Goal: Transaction & Acquisition: Purchase product/service

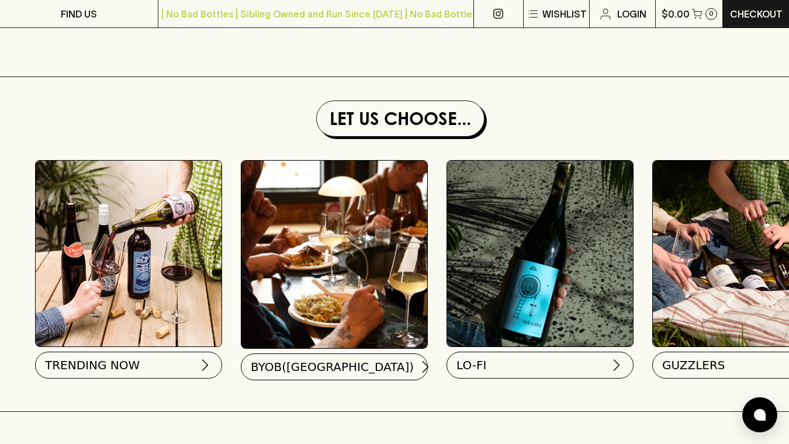
scroll to position [1176, 0]
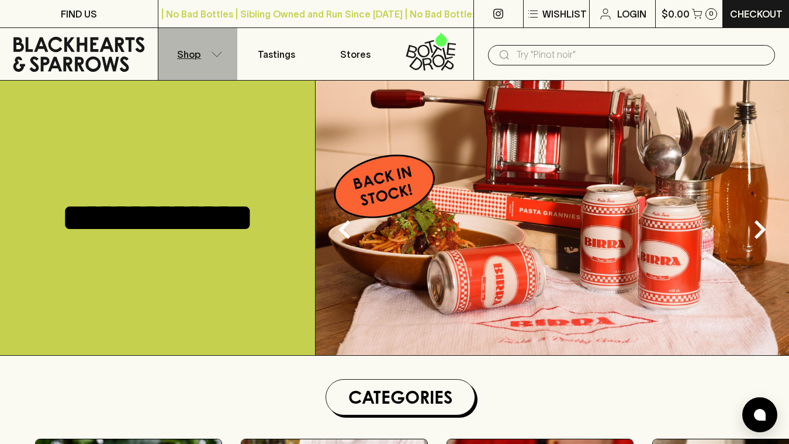
click at [221, 56] on icon "button" at bounding box center [217, 54] width 12 height 6
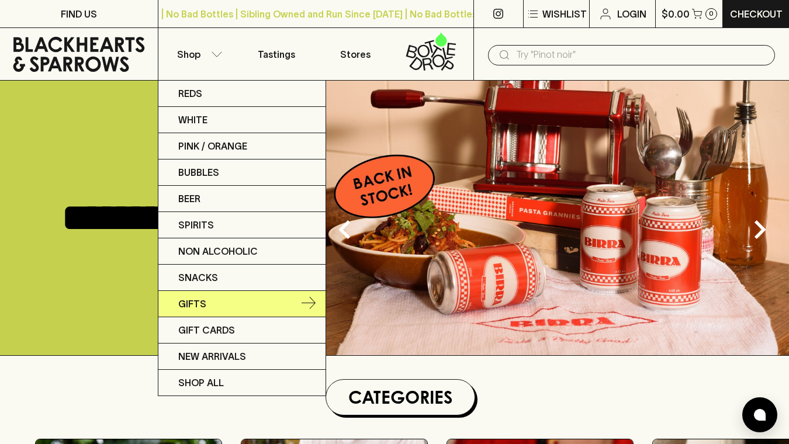
click at [190, 303] on p "Gifts" at bounding box center [192, 304] width 28 height 14
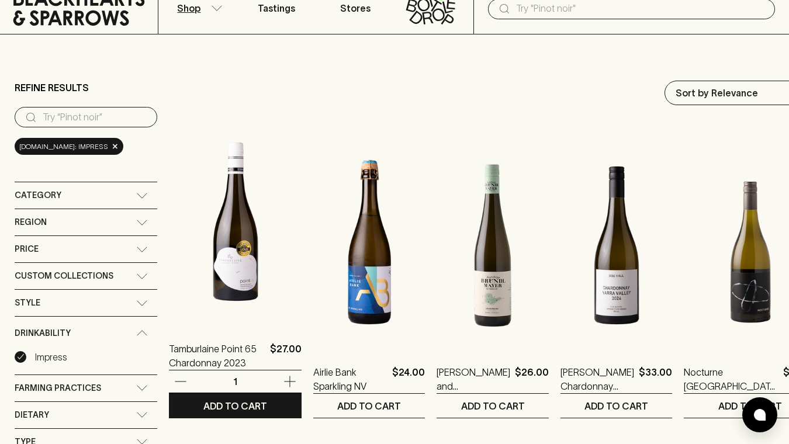
scroll to position [34, 0]
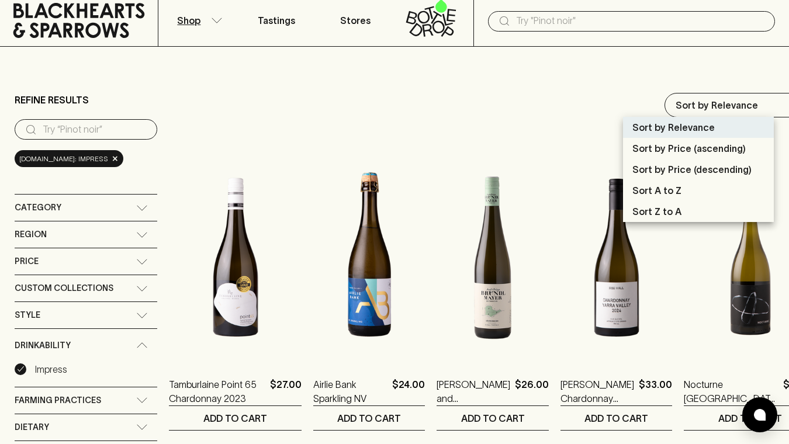
click at [666, 165] on p "Sort by Price (descending)" at bounding box center [691, 169] width 119 height 14
type input "price:desc"
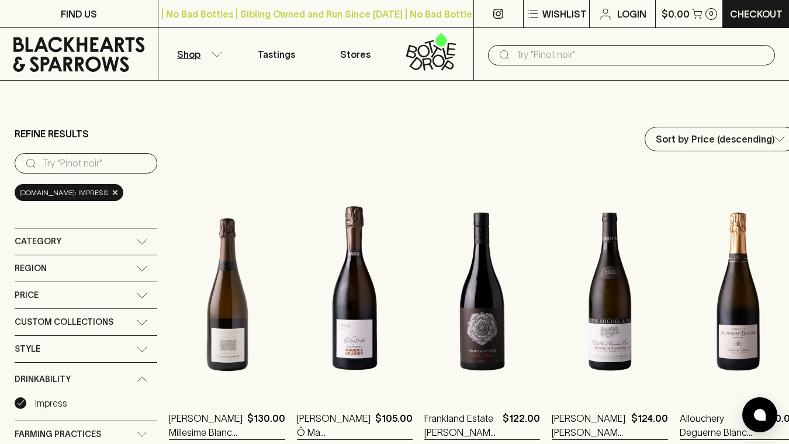
click at [98, 166] on input "search" at bounding box center [95, 163] width 105 height 19
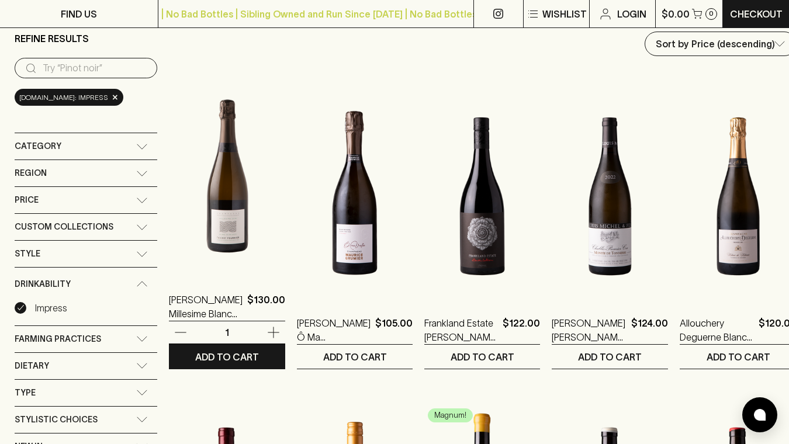
scroll to position [97, 0]
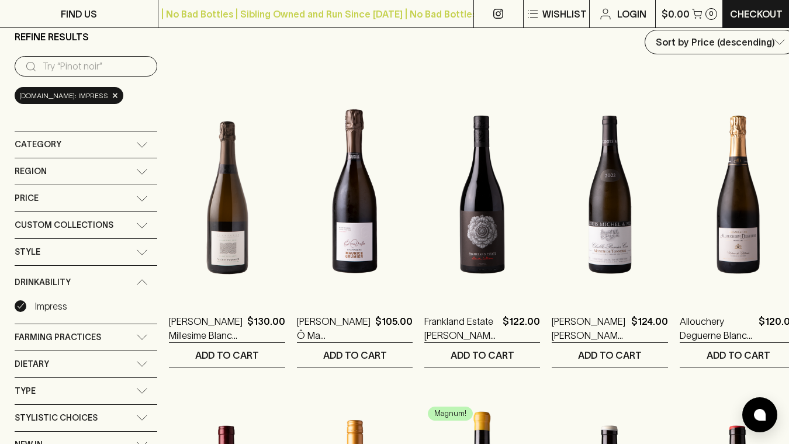
click at [141, 137] on div "Category" at bounding box center [86, 144] width 143 height 26
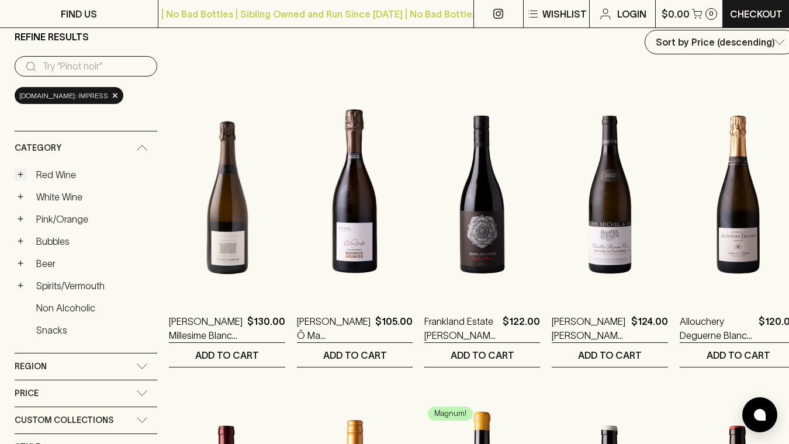
click at [22, 171] on button "+" at bounding box center [21, 175] width 12 height 12
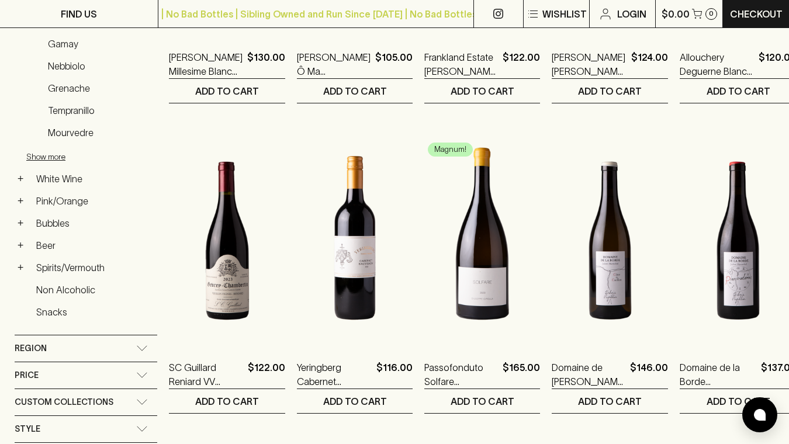
scroll to position [362, 0]
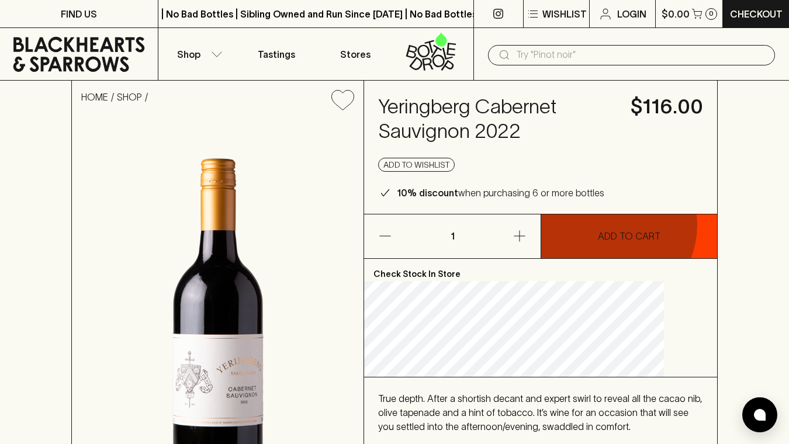
click at [605, 225] on button "ADD TO CART" at bounding box center [629, 236] width 176 height 44
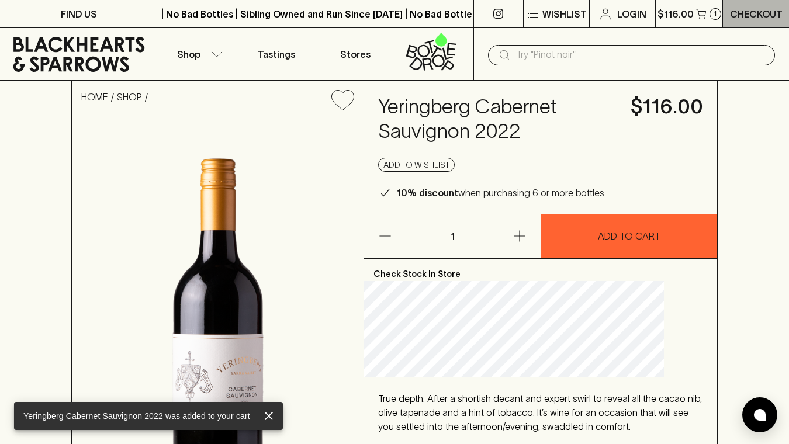
click at [747, 13] on p "Checkout" at bounding box center [756, 14] width 53 height 14
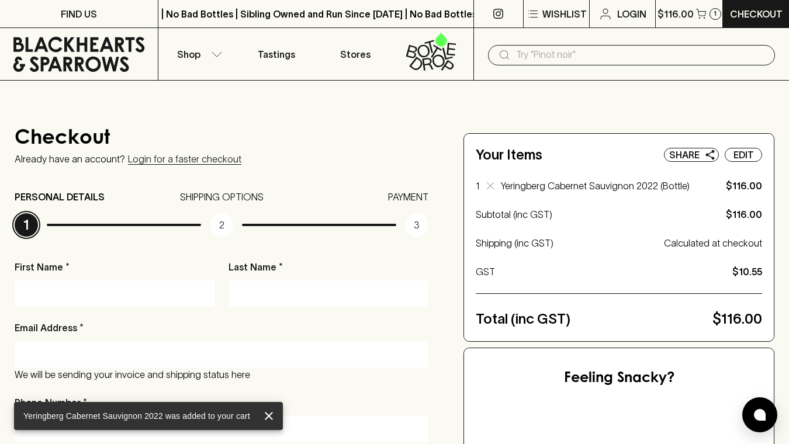
scroll to position [61, 0]
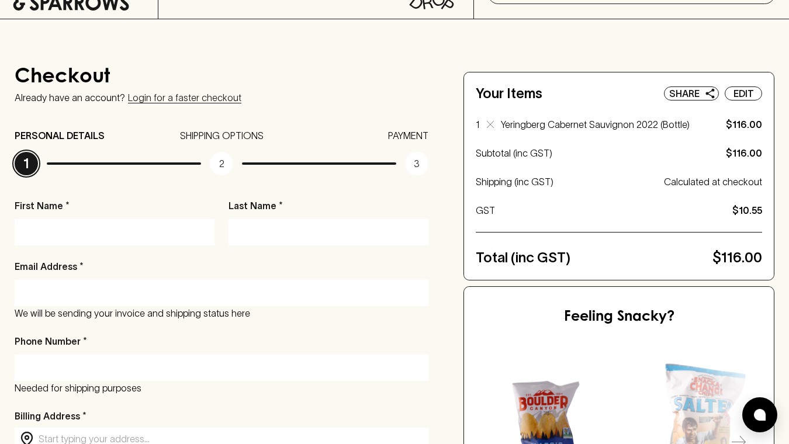
click at [127, 222] on div at bounding box center [115, 232] width 200 height 26
click at [125, 226] on input "First Name *" at bounding box center [114, 232] width 182 height 19
type input "Steph"
type input "[PERSON_NAME]"
click at [31, 305] on div at bounding box center [222, 293] width 414 height 26
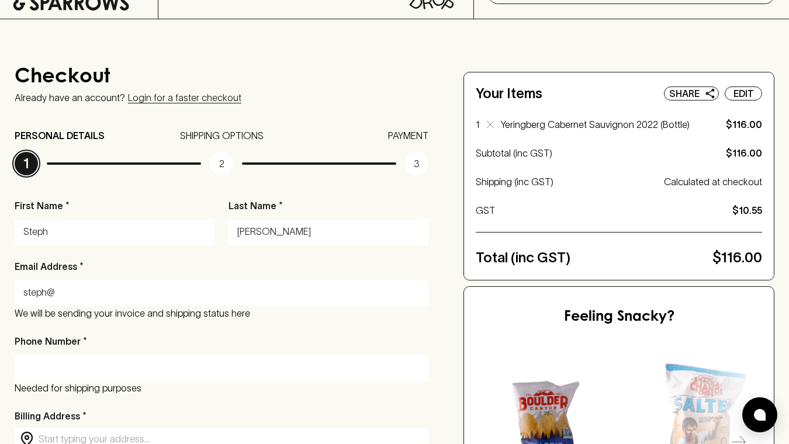
type input "[EMAIL_ADDRESS][DOMAIN_NAME]"
click at [105, 372] on input "Phone Number *" at bounding box center [221, 367] width 396 height 19
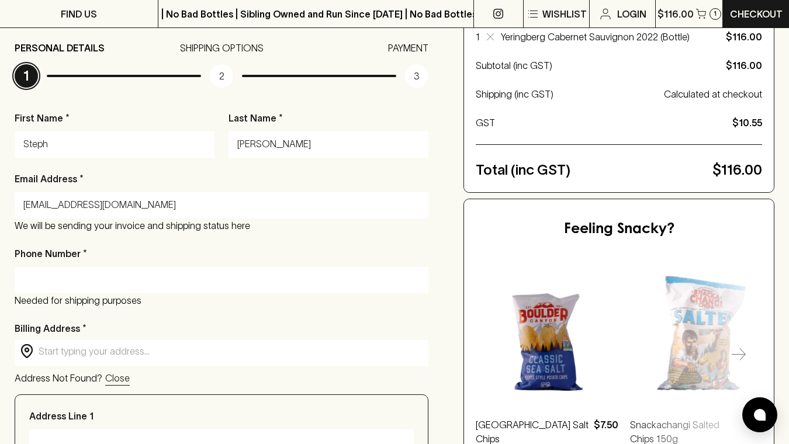
scroll to position [157, 0]
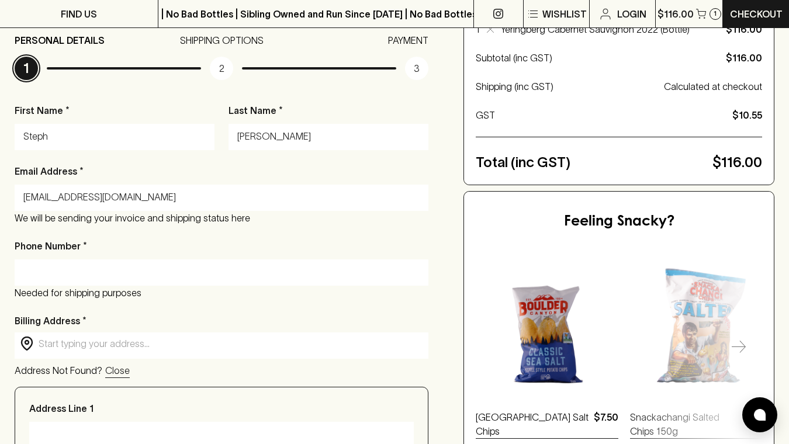
click at [129, 273] on input "Phone Number *" at bounding box center [221, 272] width 396 height 19
type input "[PHONE_NUMBER]"
click at [203, 318] on p "Billing Address *" at bounding box center [222, 321] width 414 height 14
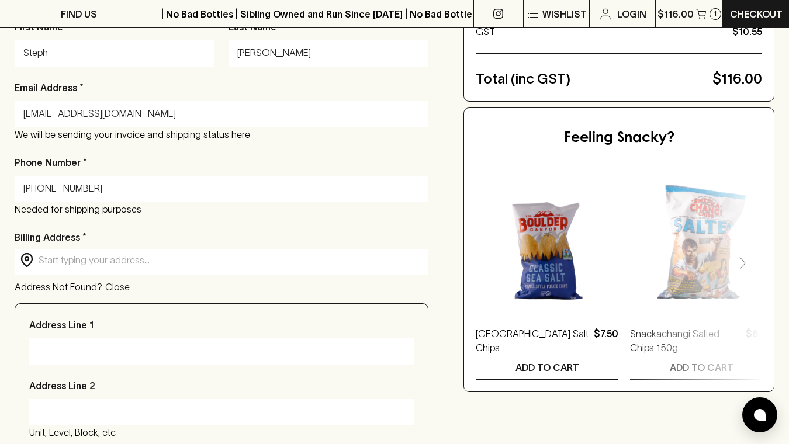
click at [143, 266] on input "text" at bounding box center [231, 260] width 384 height 13
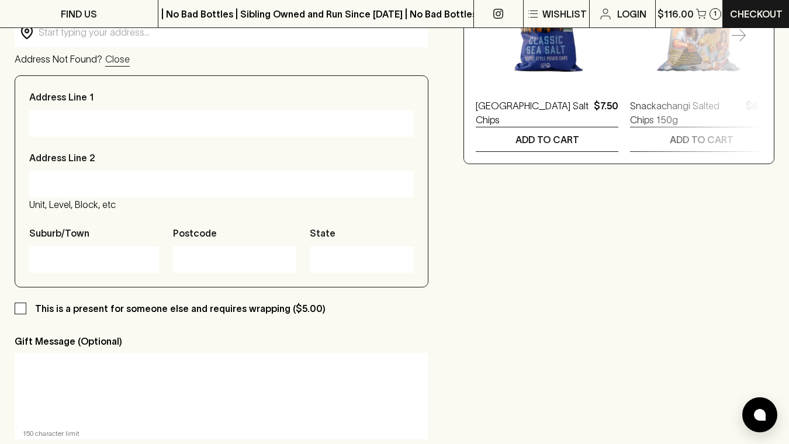
scroll to position [474, 0]
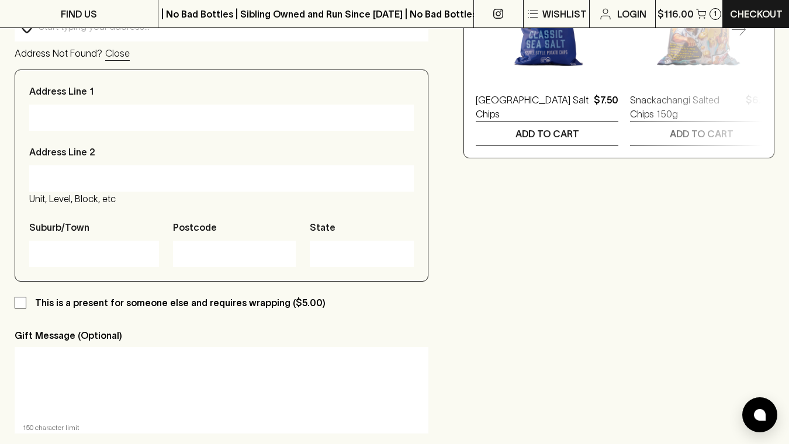
click at [107, 309] on p "This is a present for someone else and requires wrapping ($5.00)" at bounding box center [180, 303] width 290 height 14
click at [26, 309] on input "This is a present for someone else and requires wrapping ($5.00)" at bounding box center [21, 303] width 12 height 12
checkbox input "true"
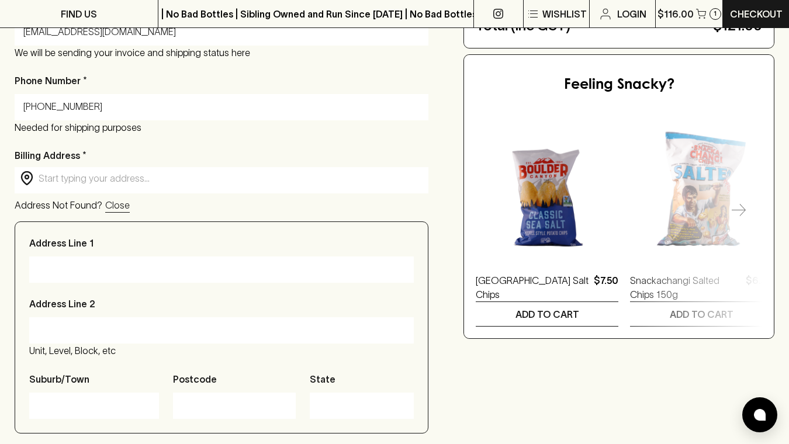
scroll to position [364, 0]
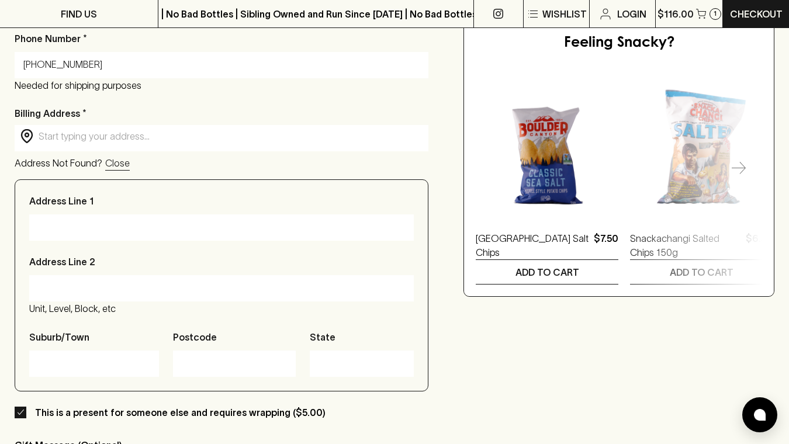
click at [105, 138] on input "text" at bounding box center [231, 136] width 384 height 13
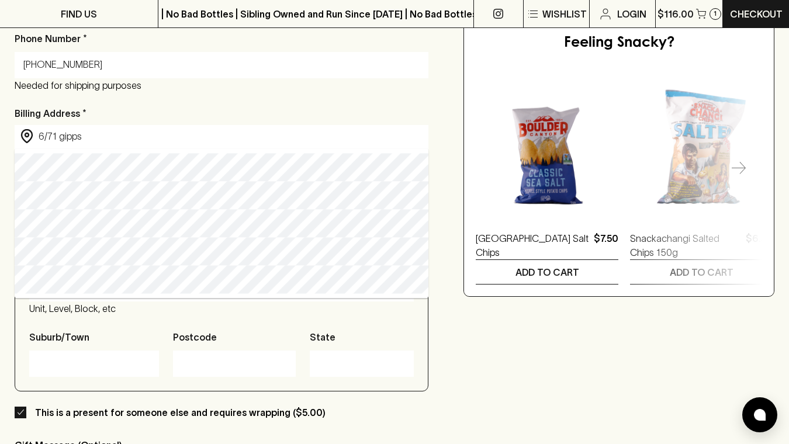
type input "[STREET_ADDRESS]"
type input "Collingwood"
type input "3066"
type input "Victoria"
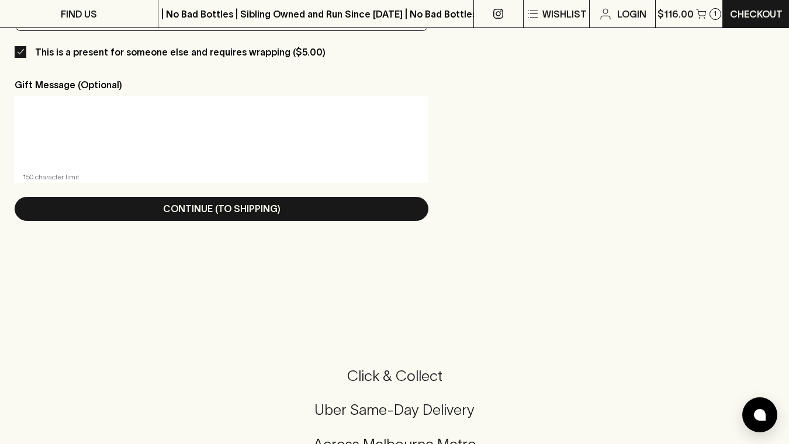
scroll to position [725, 0]
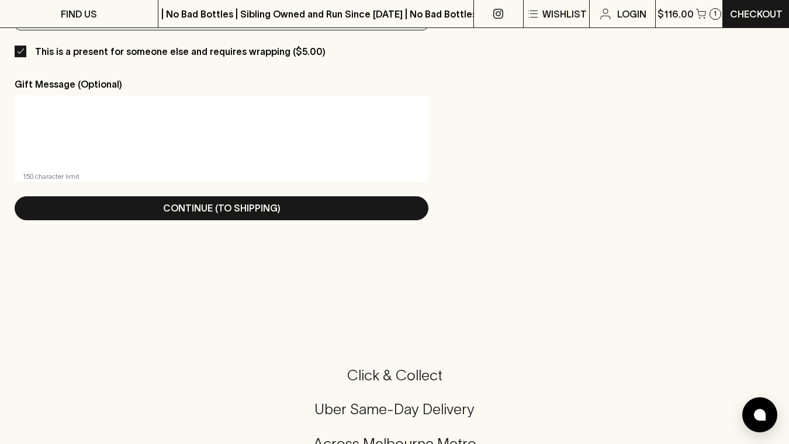
type input "[STREET_ADDRESS]"
click at [95, 96] on div "Gift Message (Optional) x ​ 150 character limit" at bounding box center [222, 129] width 414 height 105
click at [95, 129] on textarea at bounding box center [221, 132] width 397 height 54
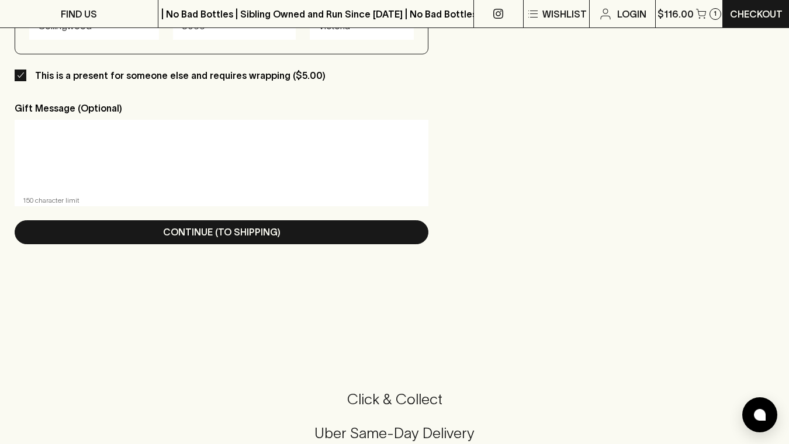
scroll to position [700, 0]
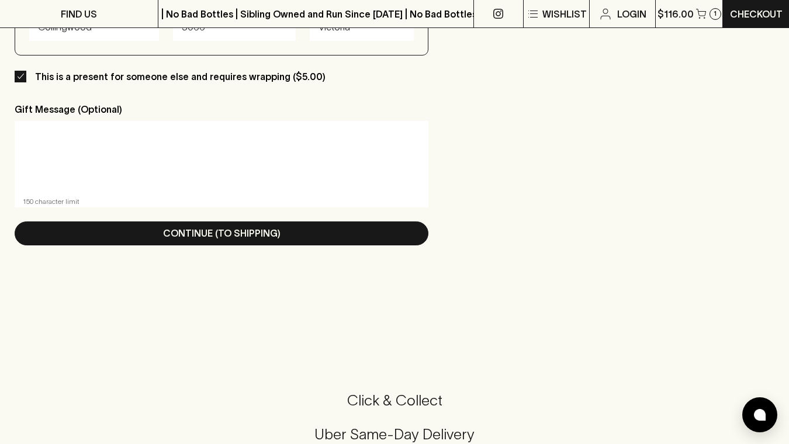
click at [215, 159] on textarea at bounding box center [221, 157] width 397 height 54
paste textarea "Dear [PERSON_NAME] & the Google Team, Thank you for sharing your time and insig…"
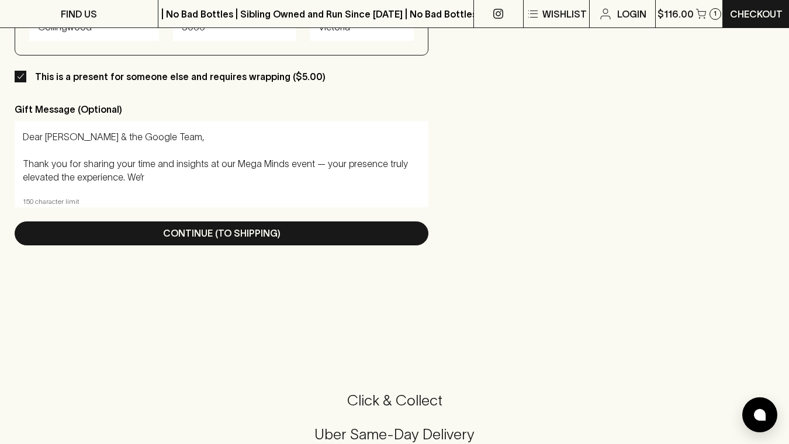
click at [53, 132] on textarea "Dear [PERSON_NAME] & the Google Team, Thank you for sharing your time and insig…" at bounding box center [221, 157] width 397 height 54
click at [81, 155] on textarea "Dear Migs & the Google Team, Thank you for sharing your time and insights at ou…" at bounding box center [221, 157] width 397 height 54
click at [44, 162] on textarea "Dear Migs & the Google Team, Thank you for sharing your time and insights at ou…" at bounding box center [221, 157] width 397 height 54
click at [54, 154] on textarea "Dear Migs & the Google Team, Thank you for sharing your time and insights at ou…" at bounding box center [221, 157] width 397 height 54
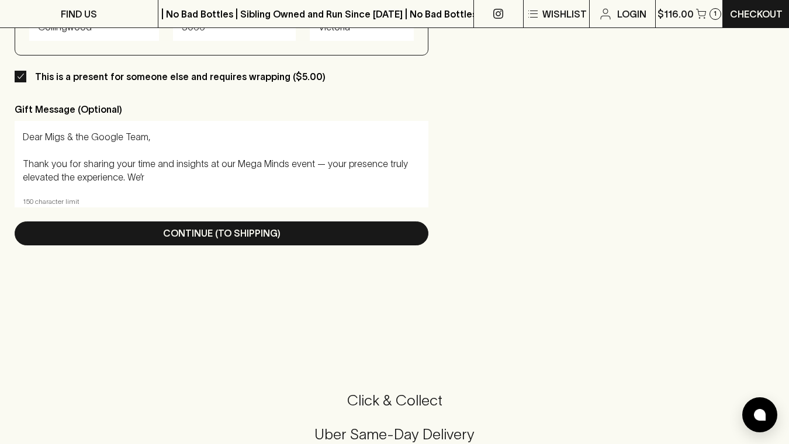
drag, startPoint x: 182, startPoint y: 182, endPoint x: -5, endPoint y: 163, distance: 188.5
click at [0, 163] on html "FIND US | No Bad Bottles | Sibling Owned and Run Since [DATE] | No Bad Bottles …" at bounding box center [394, 178] width 789 height 1757
paste textarea "so much for being part of our Mega Minds event. Your energy, insights, and gene…"
click at [155, 182] on textarea "Dear Migs & the Google Team, Thank you so much for being part of our Mega Minds…" at bounding box center [221, 157] width 397 height 54
click at [252, 163] on textarea "Dear Migs & the Google Team, Thank you so much for being part of our Mega Minds…" at bounding box center [221, 157] width 397 height 54
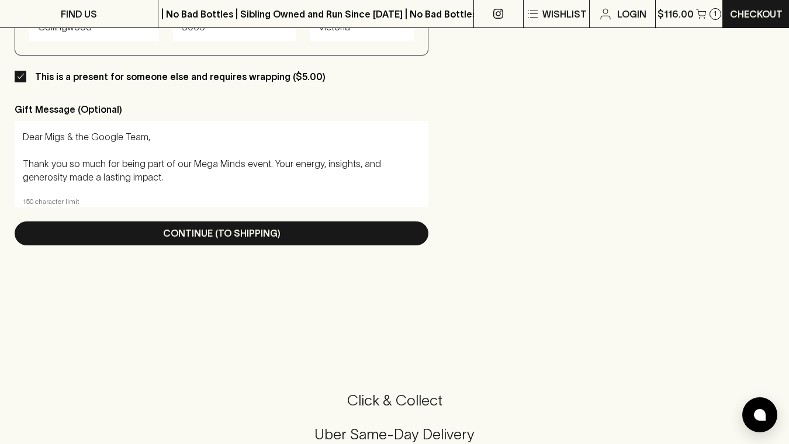
click at [252, 163] on textarea "Dear Migs & the Google Team, Thank you so much for being part of our Mega Minds…" at bounding box center [221, 157] width 397 height 54
click at [178, 165] on textarea "Dear Migs & the Google Team, Thank you so much for being part of our Mega Minds…" at bounding box center [221, 157] width 397 height 54
click at [226, 160] on textarea "Dear Migs & the Google Team, Thank you so much for being part of [PERSON_NAME]'…" at bounding box center [221, 157] width 397 height 54
click at [247, 163] on textarea "Dear Migs & the Google Team, Thank you so much for being part of [PERSON_NAME]'…" at bounding box center [221, 157] width 397 height 54
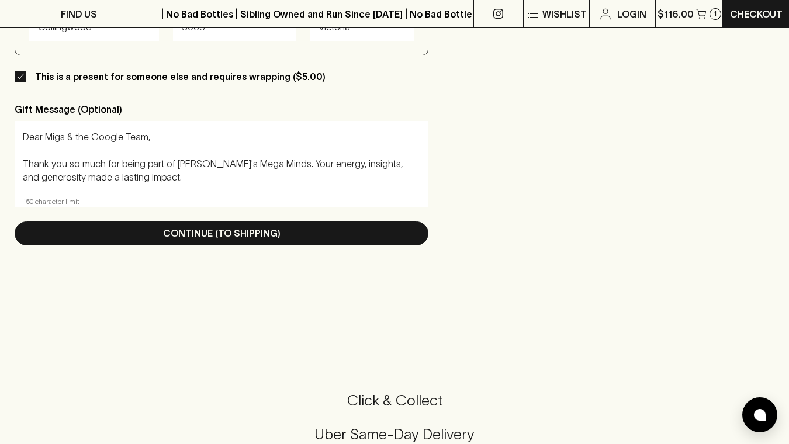
drag, startPoint x: 200, startPoint y: 164, endPoint x: 173, endPoint y: 160, distance: 27.7
click at [173, 160] on textarea "Dear Migs & the Google Team, Thank you so much for being part of [PERSON_NAME]'…" at bounding box center [221, 157] width 397 height 54
click at [193, 176] on textarea "Dear Migs & the Google Team, Thank you so much for being part of Mega Minds. Yo…" at bounding box center [221, 157] width 397 height 54
click at [242, 178] on textarea "Dear Migs & the Google Team, Thank you so much for being part of Mega Minds. Yo…" at bounding box center [221, 157] width 397 height 54
click at [264, 178] on textarea "Dear Migs & the Google Team, Thank you so much for being part of Mega Minds. Yo…" at bounding box center [221, 157] width 397 height 54
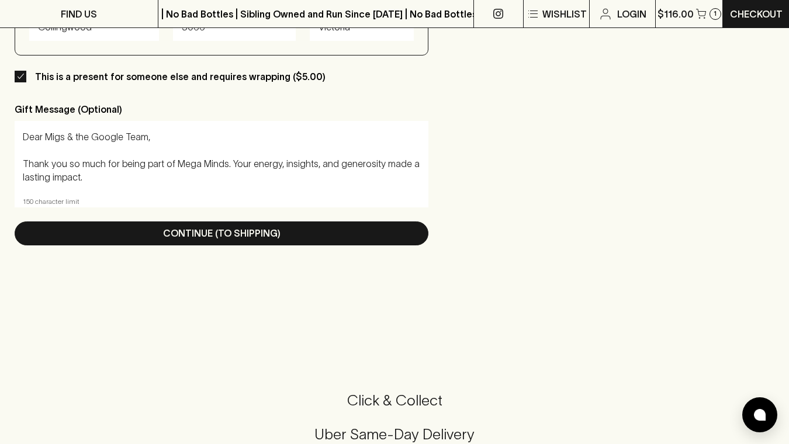
click at [311, 166] on textarea "Dear Migs & the Google Team, Thank you so much for being part of Mega Minds. Yo…" at bounding box center [221, 157] width 397 height 54
click at [296, 188] on div "Dear Migs & the Google Team, Thank you so much for being part of Mega Minds. Yo…" at bounding box center [222, 157] width 414 height 73
click at [305, 177] on textarea "Dear Migs & the Google Team, Thank you so much for being part of Mega Minds. Yo…" at bounding box center [221, 157] width 397 height 54
click at [298, 195] on div "Dear Migs & the Google Team, Thank you so much for being part of Mega Minds. Yo…" at bounding box center [222, 164] width 414 height 86
click at [304, 178] on textarea "Dear Migs & the Google Team, Thank you so much for being part of Mega Minds. Yo…" at bounding box center [221, 157] width 397 height 54
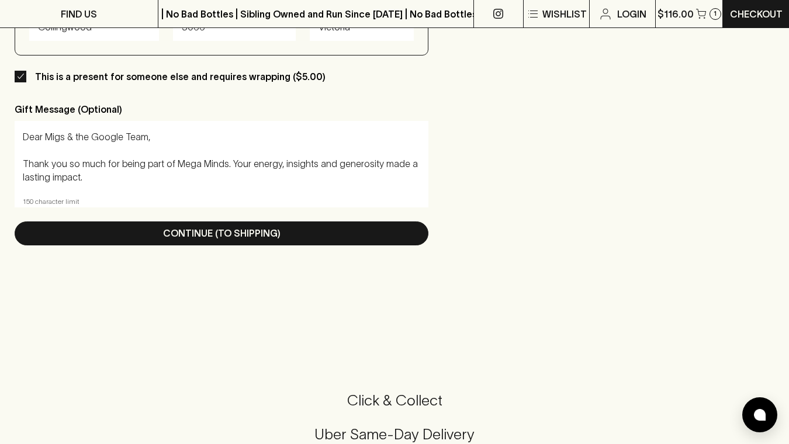
click at [296, 184] on textarea "Dear Migs & the Google Team, Thank you so much for being part of Mega Minds. Yo…" at bounding box center [221, 157] width 397 height 54
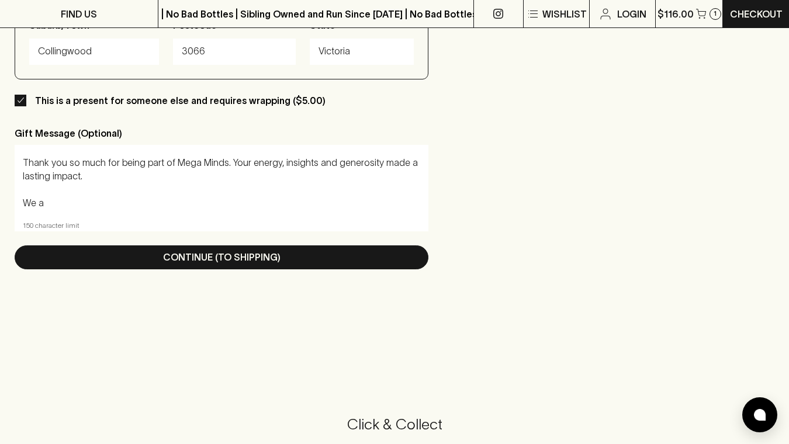
scroll to position [27, 0]
drag, startPoint x: 225, startPoint y: 162, endPoint x: 264, endPoint y: 214, distance: 65.6
click at [264, 214] on div "Dear Migs & the Google Team, Thank you so much for being part of Mega Minds. Yo…" at bounding box center [222, 181] width 414 height 73
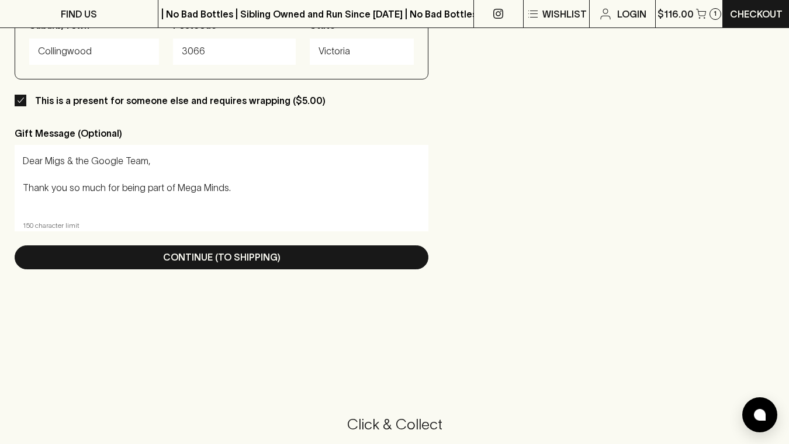
scroll to position [0, 0]
click at [23, 185] on textarea "Dear Migs & the Google Team, Thank you so much for being part of Mega Minds. We…" at bounding box center [221, 181] width 397 height 54
click at [285, 186] on textarea "Dear Migs & the Google Team, Thank you so much for being part of Mega Minds. We…" at bounding box center [221, 181] width 397 height 54
click at [285, 188] on textarea "Dear Migs & the Google Team, Thank you so much for being part of Mega Minds. We…" at bounding box center [221, 181] width 397 height 54
click at [401, 191] on textarea "Dear Migs & the Google Team, Thank you so much for being part of Mega Minds. We…" at bounding box center [221, 181] width 397 height 54
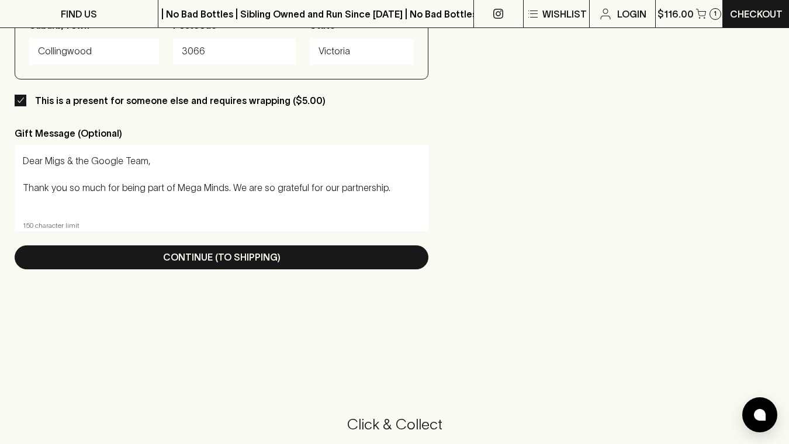
scroll to position [13, 0]
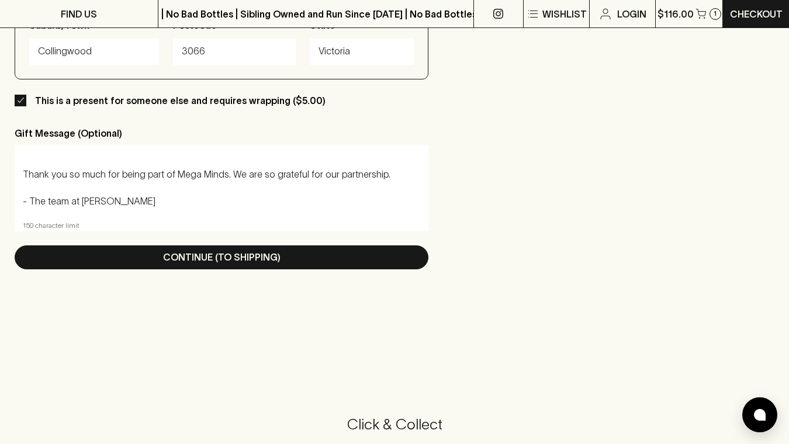
click at [47, 167] on textarea "Dear Migs & the Google Team, Thank you so much for being part of Mega Minds. We…" at bounding box center [221, 181] width 397 height 54
click at [64, 176] on textarea "Dear Migs & the Google Team, Thank you so much for being part of Mega Minds. We…" at bounding box center [221, 181] width 397 height 54
click at [176, 216] on div "Dear Migs & the Google Team, Thank you so much for being part of Mega Minds. We…" at bounding box center [222, 181] width 414 height 73
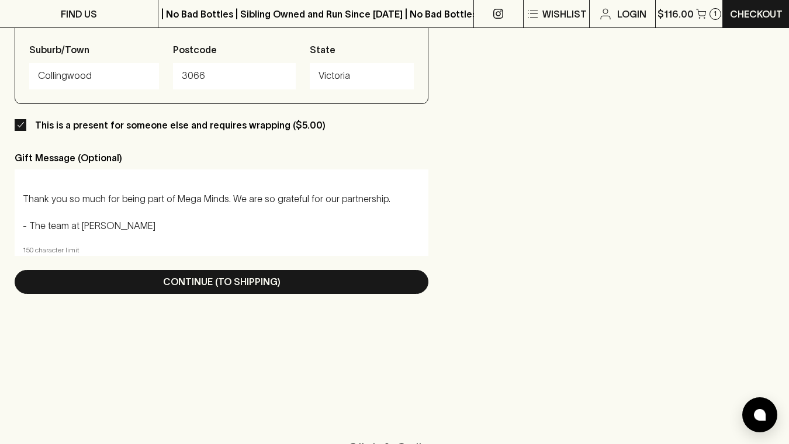
scroll to position [0, 0]
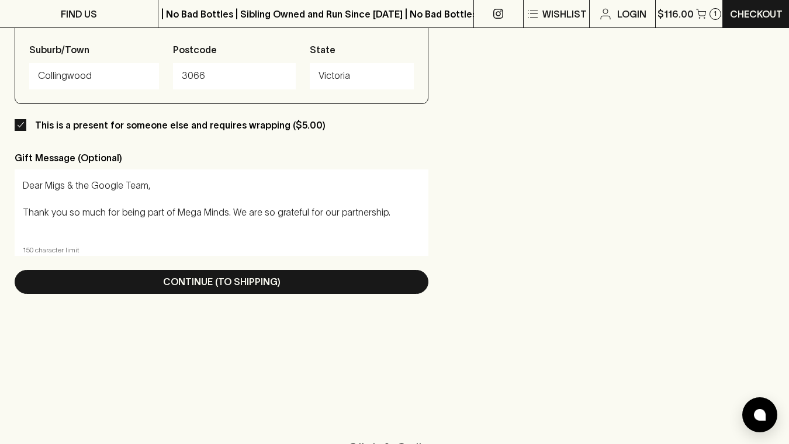
click at [392, 212] on textarea "Dear Migs & the Google Team, Thank you so much for being part of Mega Minds. We…" at bounding box center [221, 206] width 397 height 54
paste textarea "Please enjo"
drag, startPoint x: 238, startPoint y: 223, endPoint x: 379, endPoint y: 218, distance: 140.9
click at [379, 218] on textarea "Dear Migs & the Google Team, Thank you so much for being part of Mega Minds. We…" at bounding box center [221, 206] width 397 height 54
drag, startPoint x: 397, startPoint y: 209, endPoint x: -8, endPoint y: 206, distance: 404.9
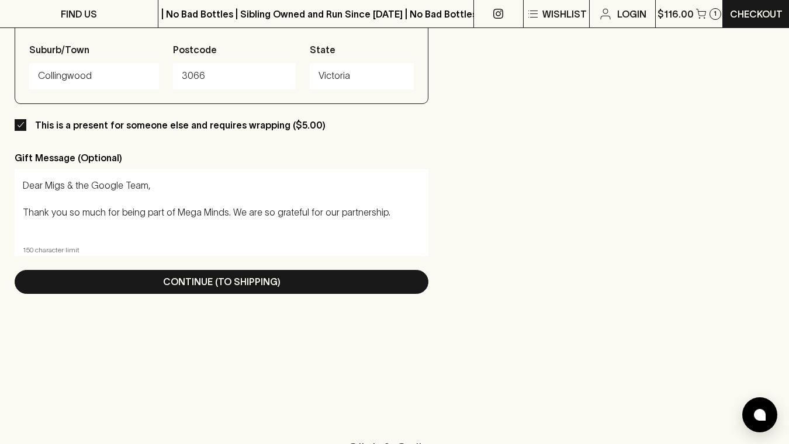
click at [0, 206] on html "FIND US | No Bad Bottles | Sibling Owned and Run Since [DATE] | No Bad Bottles …" at bounding box center [394, 226] width 789 height 1757
paste textarea "Thank you for sharing your insights at Mega Minds — we’re so grateful for your …"
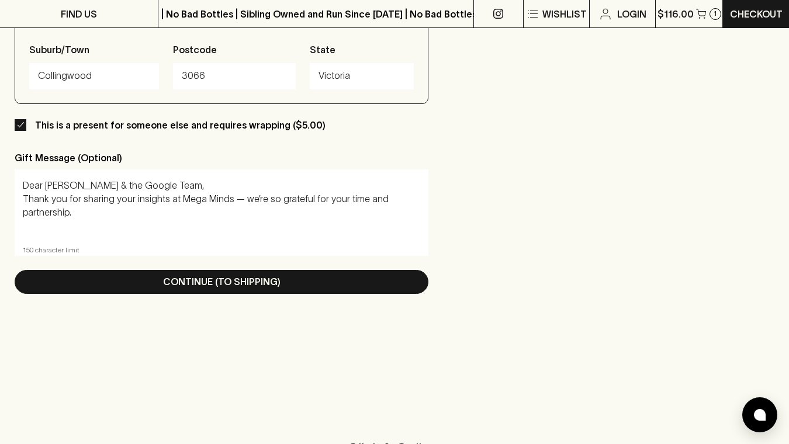
click at [20, 196] on div "Dear [PERSON_NAME] & the Google Team, Thank you for sharing your insights at Me…" at bounding box center [222, 205] width 414 height 73
click at [236, 200] on textarea "Dear [PERSON_NAME] & the Google Team, Thank you for sharing your insights at Me…" at bounding box center [221, 206] width 397 height 54
click at [199, 212] on textarea "Dear [PERSON_NAME] & the Google Team, Thank you for sharing your insights at Me…" at bounding box center [221, 206] width 397 height 54
click at [88, 227] on textarea "Dear [PERSON_NAME] & the Google Team, Thank you for sharing your insights at Me…" at bounding box center [221, 206] width 397 height 54
click at [71, 208] on textarea "Dear [PERSON_NAME] & the Google Team, Thank you for sharing your insights at Me…" at bounding box center [221, 206] width 397 height 54
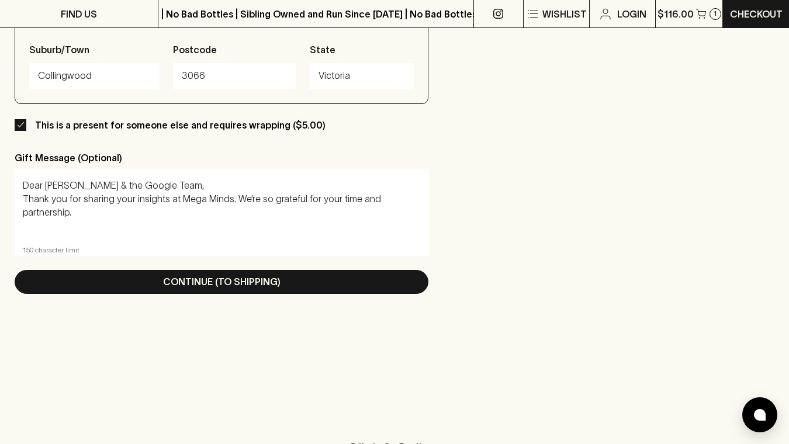
drag, startPoint x: 28, startPoint y: 225, endPoint x: 19, endPoint y: 210, distance: 17.3
click at [19, 210] on div "Dear [PERSON_NAME] & the Google Team, Thank you for sharing your insights at Me…" at bounding box center [222, 205] width 414 height 73
drag, startPoint x: 137, startPoint y: 218, endPoint x: -2, endPoint y: 209, distance: 138.8
click at [0, 209] on html "FIND US | No Bad Bottles | Sibling Owned and Run Since [DATE] | No Bad Bottles …" at bounding box center [394, 226] width 789 height 1757
paste textarea "Cheers! 🥂"
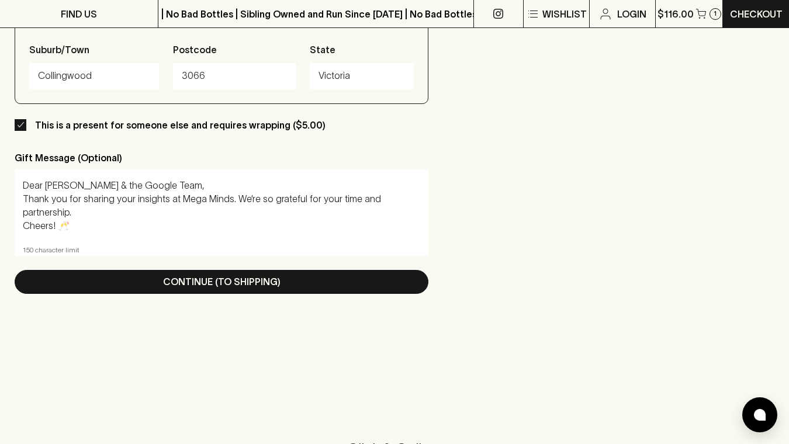
click at [68, 203] on textarea "Dear [PERSON_NAME] & the Google Team, Thank you for sharing your insights at Me…" at bounding box center [221, 206] width 397 height 54
click at [60, 217] on textarea "Dear [PERSON_NAME] & the Google Team, Thank you for sharing your insights at Me…" at bounding box center [221, 206] width 397 height 54
drag, startPoint x: 85, startPoint y: 216, endPoint x: 17, endPoint y: 217, distance: 67.8
click at [17, 217] on div "Dear [PERSON_NAME] & the Google Team, Thank you for sharing your insights at Me…" at bounding box center [222, 205] width 414 height 73
click at [95, 200] on textarea "Dear [PERSON_NAME] & the Google Team, Thank you for sharing your insights at Me…" at bounding box center [221, 206] width 397 height 54
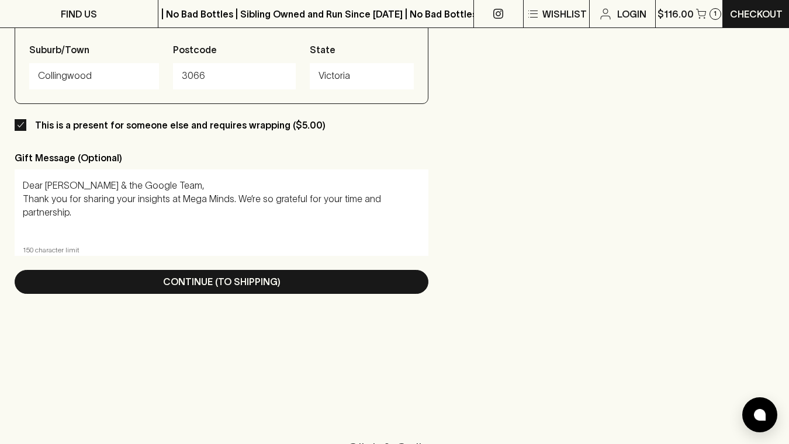
click at [88, 215] on textarea "Dear [PERSON_NAME] & the Google Team, Thank you for sharing your insights at Me…" at bounding box center [221, 206] width 397 height 54
click at [113, 219] on textarea "Dear [PERSON_NAME] & the Google Team, Thank you for sharing your insights at Me…" at bounding box center [221, 206] width 397 height 54
drag, startPoint x: 24, startPoint y: 185, endPoint x: 102, endPoint y: 230, distance: 89.8
click at [102, 230] on textarea "Dear [PERSON_NAME] & the Google Team, Thank you for sharing your insights at Me…" at bounding box center [221, 206] width 397 height 54
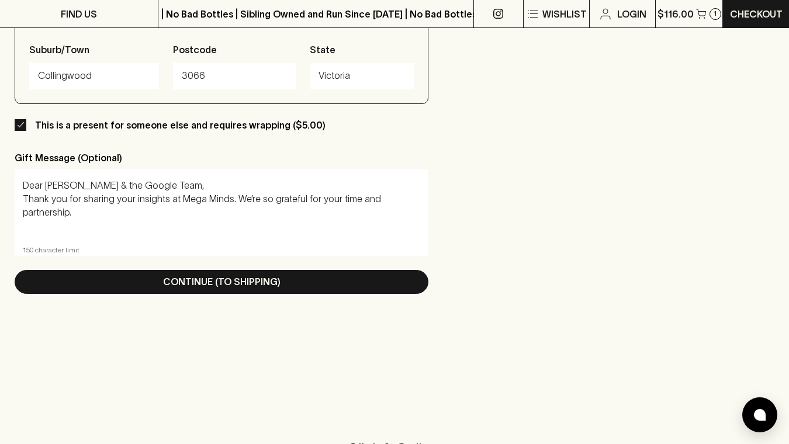
drag, startPoint x: 24, startPoint y: 198, endPoint x: 190, endPoint y: 226, distance: 168.9
click at [190, 226] on textarea "Dear [PERSON_NAME] & the Google Team, Thank you for sharing your insights at Me…" at bounding box center [221, 206] width 397 height 54
paste textarea "Deep thanks for your time, energy, and insights at Mega Minds. Your contributio…"
click at [188, 209] on textarea "Dear [PERSON_NAME] & the Google Team, Thank you for sharing your insights at Me…" at bounding box center [221, 206] width 397 height 54
drag, startPoint x: 228, startPoint y: 203, endPoint x: -5, endPoint y: 199, distance: 232.6
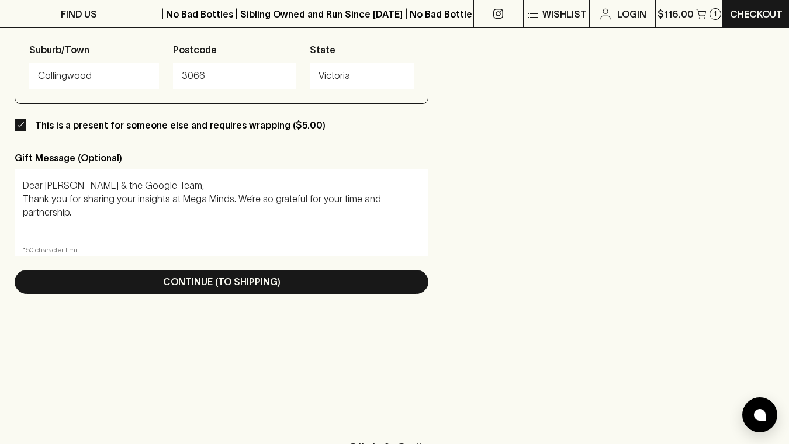
click at [0, 199] on html "FIND US | No Bad Bottles | Sibling Owned and Run Since [DATE] | No Bad Bottles …" at bounding box center [394, 226] width 789 height 1757
paste textarea "Deep thanks for your time, energy, and insights at Mega Minds. Your cont"
drag, startPoint x: 133, startPoint y: 213, endPoint x: 382, endPoint y: 198, distance: 250.0
click at [382, 198] on textarea "Dear [PERSON_NAME] & the Google Team, Deep thanks for your time, energy, and in…" at bounding box center [221, 206] width 397 height 54
drag, startPoint x: 313, startPoint y: 200, endPoint x: 294, endPoint y: 194, distance: 19.6
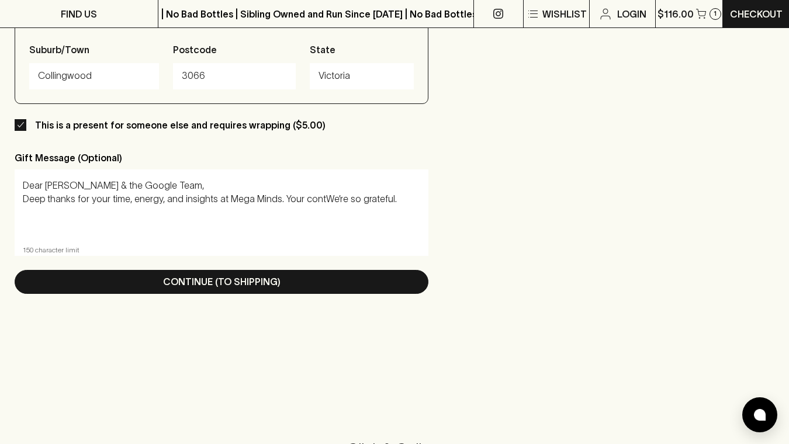
click at [295, 196] on textarea "Dear [PERSON_NAME] & the Google Team, Deep thanks for your time, energy, and in…" at bounding box center [221, 206] width 397 height 54
click at [318, 196] on textarea "Dear [PERSON_NAME] & the Google Team, Deep thanks for your time, energy, and in…" at bounding box center [221, 206] width 397 height 54
click at [281, 203] on textarea "Dear [PERSON_NAME] & the Google Team, Deep thanks for your time, energy, and in…" at bounding box center [221, 206] width 397 height 54
drag, startPoint x: 276, startPoint y: 199, endPoint x: 315, endPoint y: 200, distance: 39.2
click at [315, 200] on textarea "Dear [PERSON_NAME] & the Google Team, Deep thanks for your time, energy, and in…" at bounding box center [221, 206] width 397 height 54
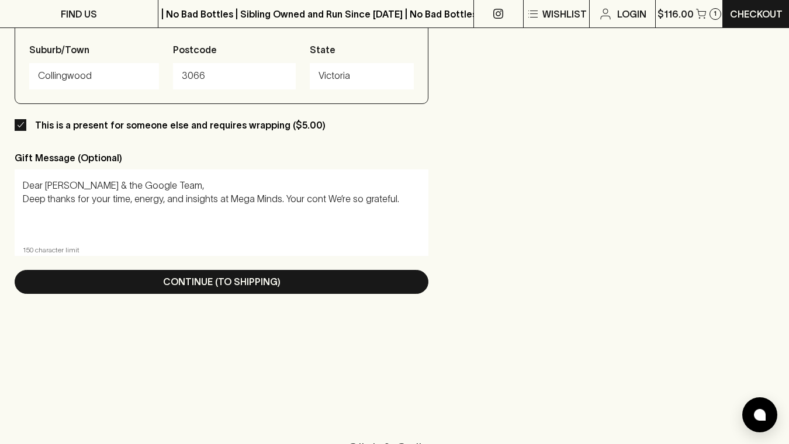
paste textarea "ribution meant a lot."
click at [286, 211] on textarea "Dear [PERSON_NAME] & the Google Team, Deep thanks for your time, energy, and in…" at bounding box center [221, 206] width 397 height 54
click at [254, 227] on textarea "Dear [PERSON_NAME] & the Google Team, Deep thanks for your time, energy, and in…" at bounding box center [221, 206] width 397 height 54
drag, startPoint x: 75, startPoint y: 200, endPoint x: 16, endPoint y: 196, distance: 58.6
click at [16, 196] on div "Dear [PERSON_NAME] & the Google Team, Deep thanks for your time, energy, and in…" at bounding box center [222, 205] width 414 height 73
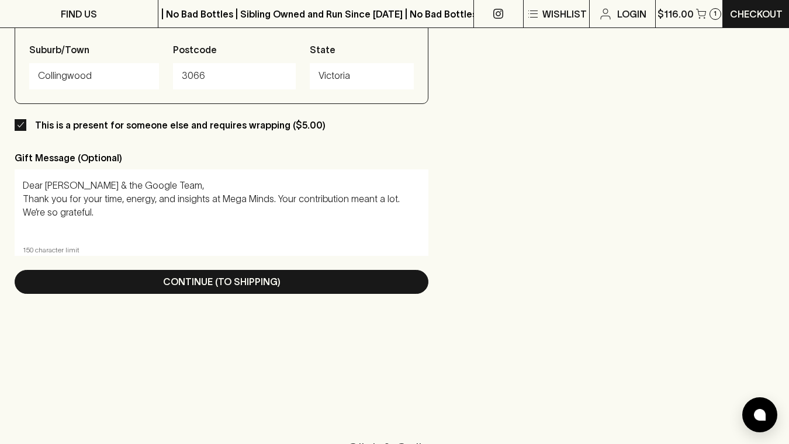
click at [70, 227] on textarea "Dear [PERSON_NAME] & the Google Team, Thank you for your time, energy, and insi…" at bounding box center [221, 206] width 397 height 54
click at [151, 200] on textarea "Dear [PERSON_NAME] & the Google Team, Thank you for your time, energy, and insi…" at bounding box center [221, 206] width 397 height 54
click at [154, 210] on textarea "Dear [PERSON_NAME] & the Google Team, Thank you for your time, energy and insig…" at bounding box center [221, 206] width 397 height 54
click at [140, 221] on textarea "Dear [PERSON_NAME] & the Google Team, Thank you for your time, energy and insig…" at bounding box center [221, 206] width 397 height 54
click at [27, 196] on textarea "Dear [PERSON_NAME] & the Google Team, Thank you for your time, energy and insig…" at bounding box center [221, 206] width 397 height 54
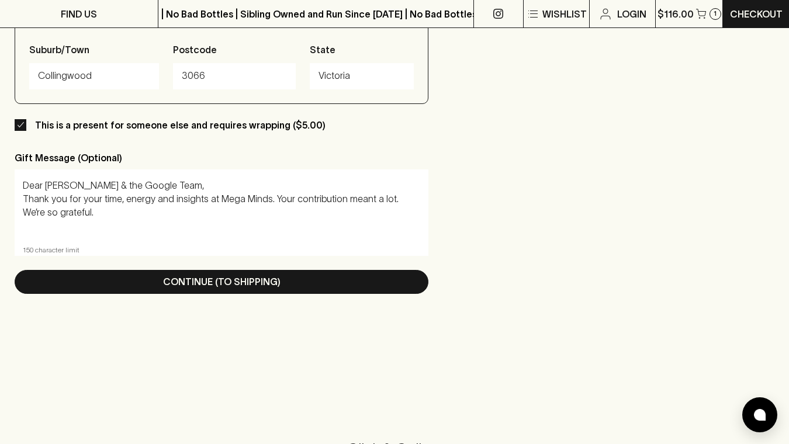
drag, startPoint x: 23, startPoint y: 198, endPoint x: 16, endPoint y: 200, distance: 7.8
click at [16, 200] on div "Dear [PERSON_NAME] & the Google Team, Thank you for your time, energy and insig…" at bounding box center [222, 205] width 414 height 73
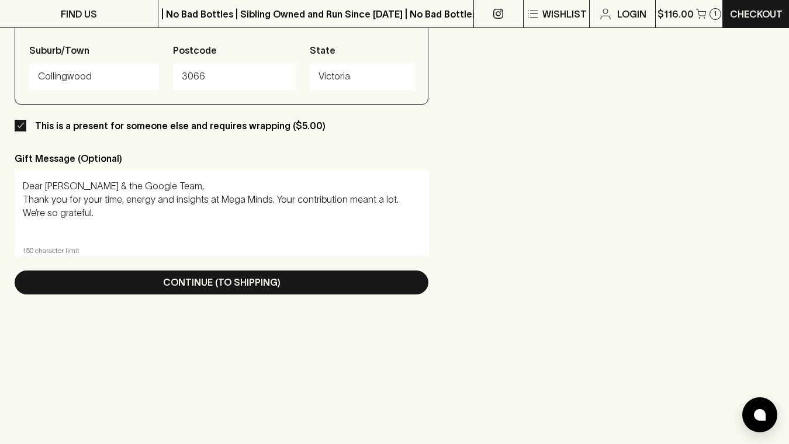
click at [122, 228] on textarea "Dear [PERSON_NAME] & the Google Team, Thank you for your time, energy and insig…" at bounding box center [221, 206] width 397 height 54
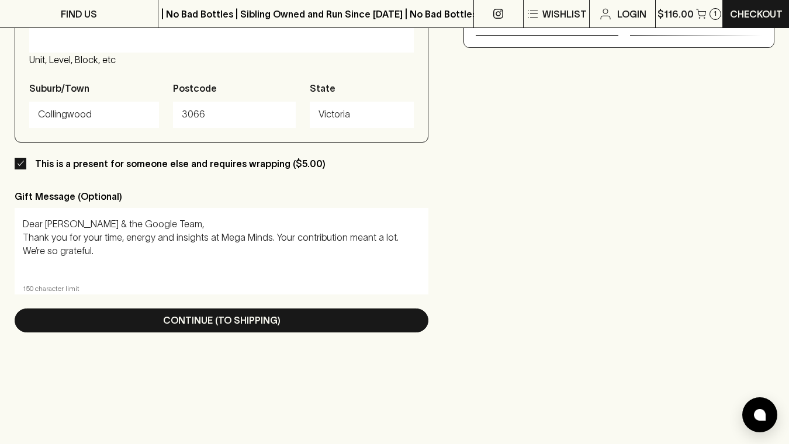
scroll to position [596, 0]
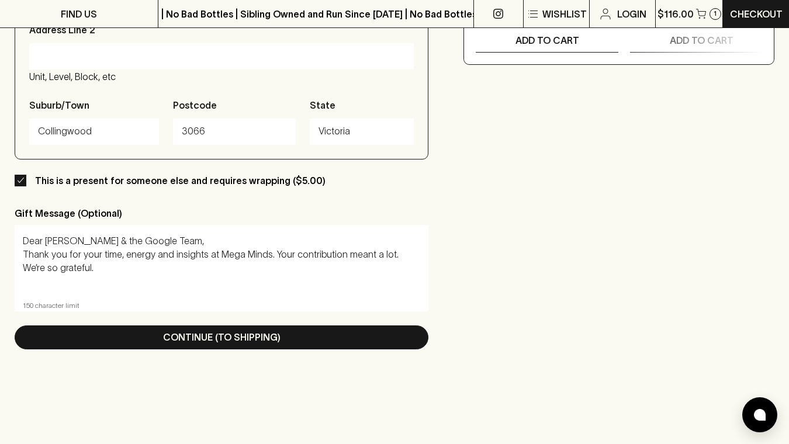
click at [210, 258] on textarea "Dear [PERSON_NAME] & the Google Team, Thank you for your time, energy and insig…" at bounding box center [221, 261] width 397 height 54
click at [132, 271] on textarea "Dear [PERSON_NAME] & the Google Team, Thank you for your time, energy and insig…" at bounding box center [221, 261] width 397 height 54
click at [27, 256] on textarea "Dear [PERSON_NAME] & the Google Team, Thank you for your time, energy and insig…" at bounding box center [221, 261] width 397 height 54
click at [146, 246] on textarea "Dear [PERSON_NAME] & the Google Team, thank you for your time, energy and insig…" at bounding box center [221, 261] width 397 height 54
click at [189, 273] on textarea "Dear [PERSON_NAME] & the Google Team, Thank you for your time, energy and insig…" at bounding box center [221, 261] width 397 height 54
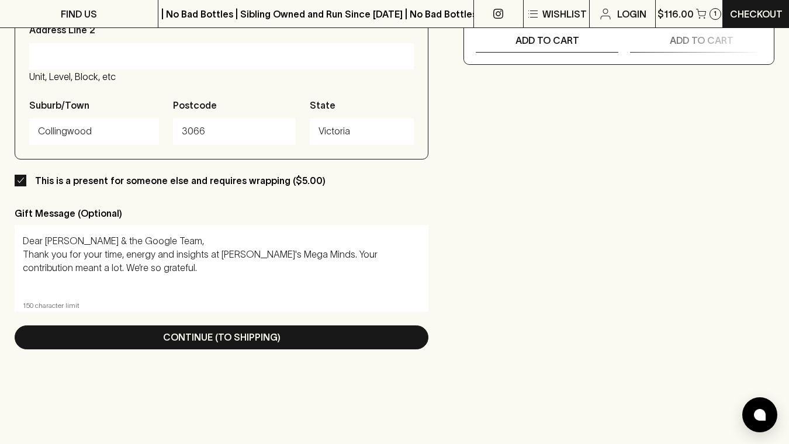
click at [289, 254] on textarea "Dear [PERSON_NAME] & the Google Team, Thank you for your time, energy and insig…" at bounding box center [221, 261] width 397 height 54
click at [190, 276] on textarea "Dear [PERSON_NAME] & the Google Team, Thank you for your time, energy and insig…" at bounding box center [221, 261] width 397 height 54
drag, startPoint x: 25, startPoint y: 272, endPoint x: 294, endPoint y: 254, distance: 270.0
click at [294, 254] on textarea "Dear [PERSON_NAME] & the Google Team, Thank you for your time, energy and insig…" at bounding box center [221, 261] width 397 height 54
click at [362, 252] on textarea "Dear [PERSON_NAME] & the Google Team, Thank you for your time, energy and insig…" at bounding box center [221, 261] width 397 height 54
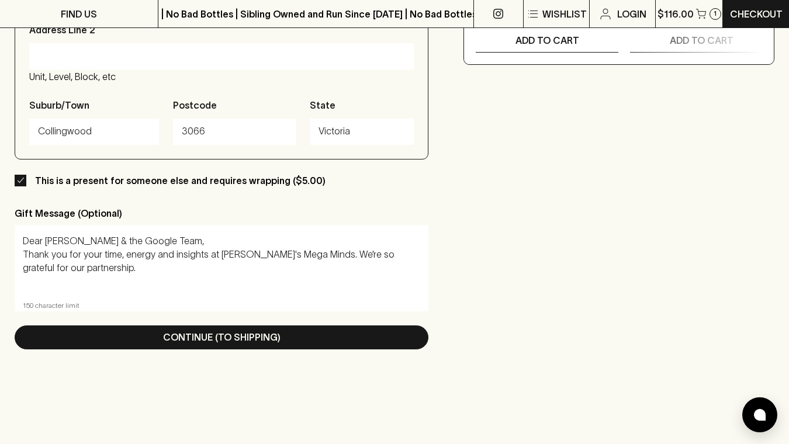
click at [329, 270] on textarea "Dear [PERSON_NAME] & the Google Team, Thank you for your time, energy and insig…" at bounding box center [221, 261] width 397 height 54
click at [310, 284] on textarea "Dear [PERSON_NAME] & the Google Team, Thank you for your time, energy and insig…" at bounding box center [221, 261] width 397 height 54
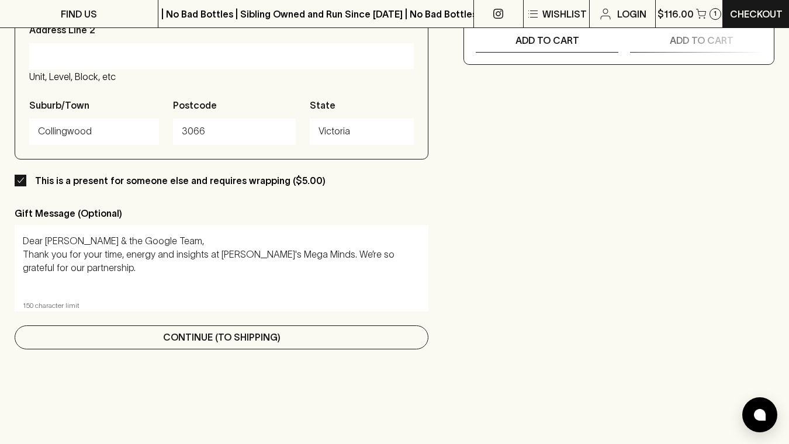
type textarea "Dear [PERSON_NAME] & the Google Team, Thank you for your time, energy and insig…"
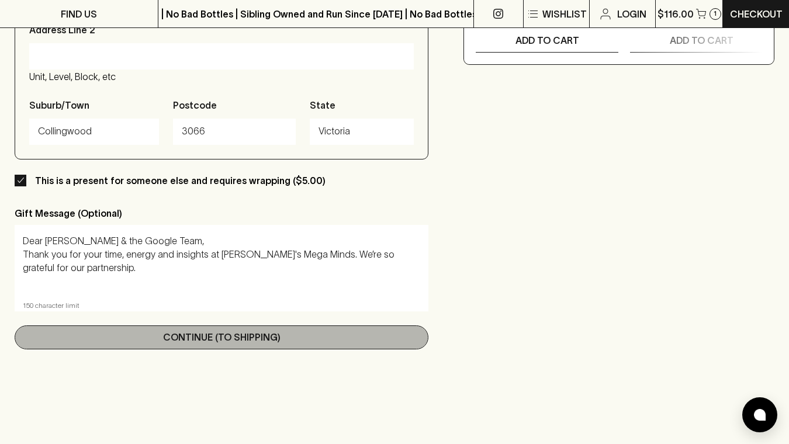
click at [212, 340] on p "Continue (To Shipping)" at bounding box center [221, 337] width 117 height 14
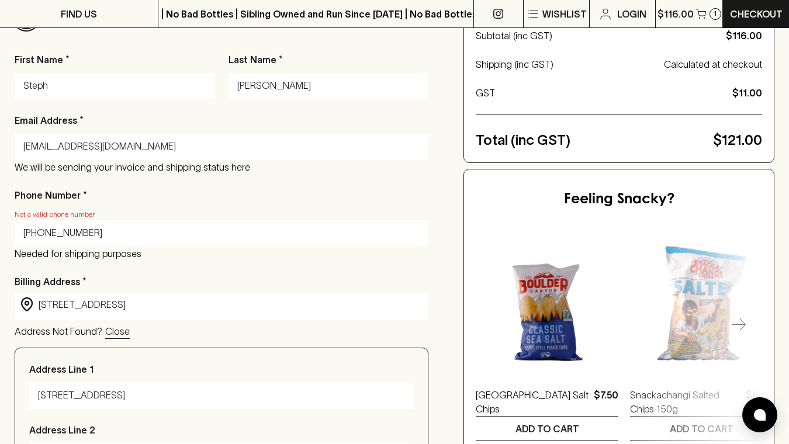
click at [161, 233] on input "[PHONE_NUMBER]" at bounding box center [221, 233] width 396 height 19
drag, startPoint x: 40, startPoint y: 231, endPoint x: 4, endPoint y: 229, distance: 36.9
click at [4, 229] on div "Checkout Already have an account? Login for a faster checkout PERSONAL DETAILS …" at bounding box center [394, 341] width 789 height 937
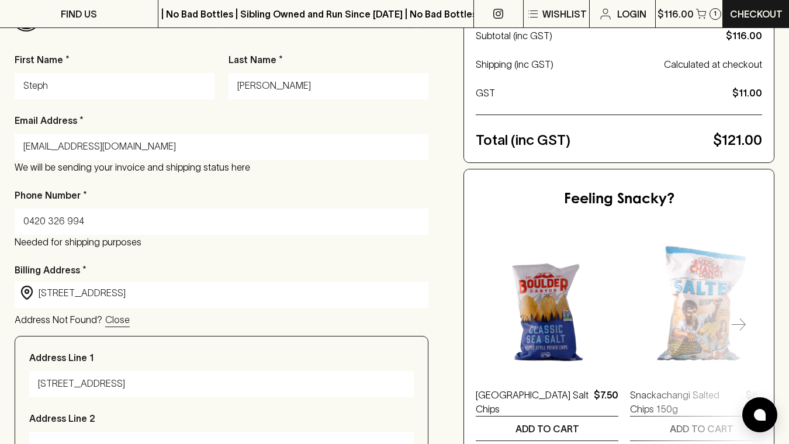
type input "0420 326 994"
click at [106, 254] on div "First Name * Steph Last Name * [PERSON_NAME] Email Address * [EMAIL_ADDRESS][DO…" at bounding box center [222, 402] width 414 height 699
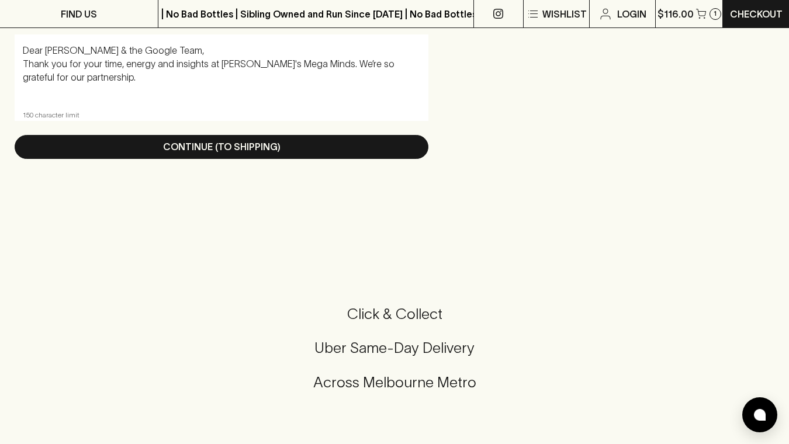
scroll to position [588, 0]
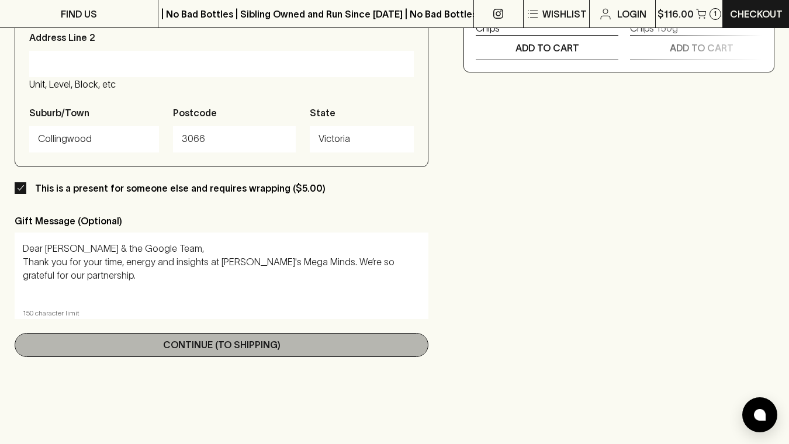
click at [214, 352] on p "Continue (To Shipping)" at bounding box center [221, 345] width 117 height 14
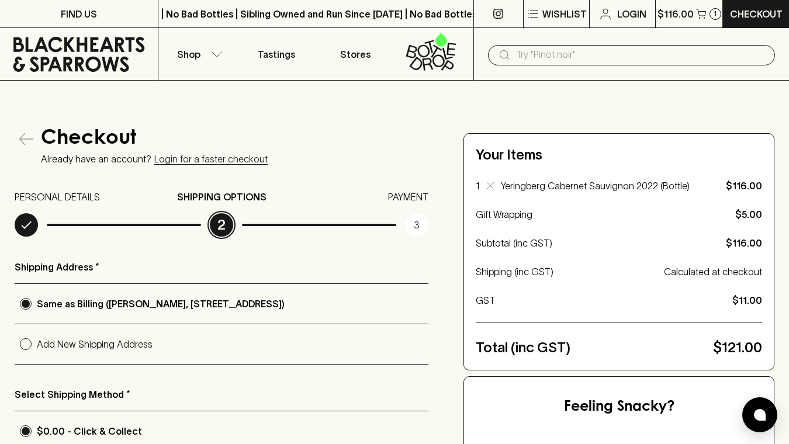
scroll to position [44, 0]
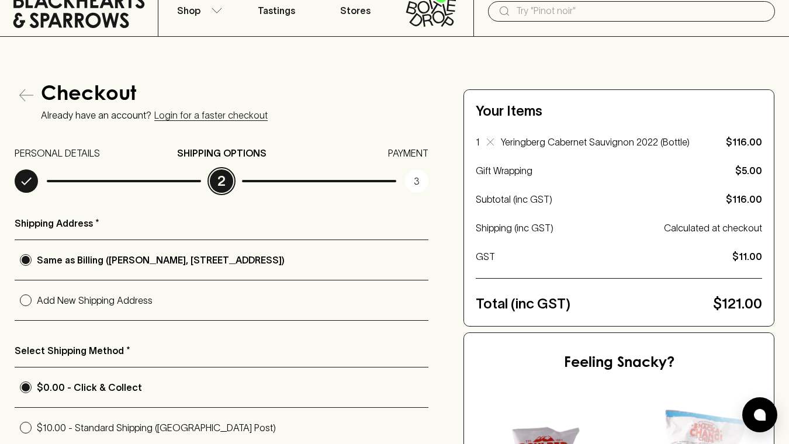
click at [142, 292] on label "Add New Shipping Address" at bounding box center [222, 300] width 414 height 40
click at [37, 292] on input "Add New Shipping Address" at bounding box center [26, 300] width 22 height 22
radio input "true"
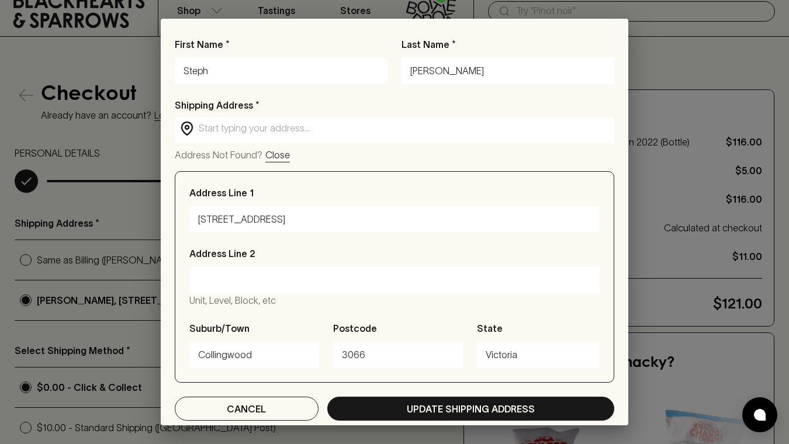
click at [268, 217] on input "[STREET_ADDRESS]" at bounding box center [394, 219] width 393 height 19
paste input "[STREET_ADDRESS][PERSON_NAME]"
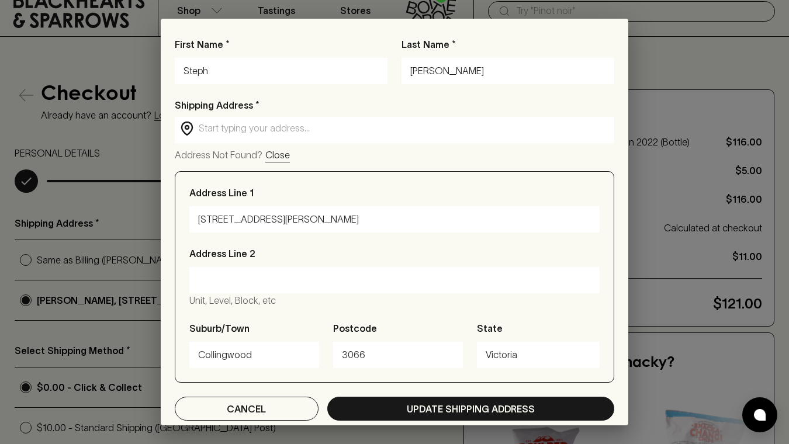
type input "[STREET_ADDRESS][PERSON_NAME]"
click at [234, 273] on input "Address Line 2" at bounding box center [394, 280] width 393 height 19
type input "e"
click at [313, 283] on input "Google, level 1" at bounding box center [394, 280] width 393 height 19
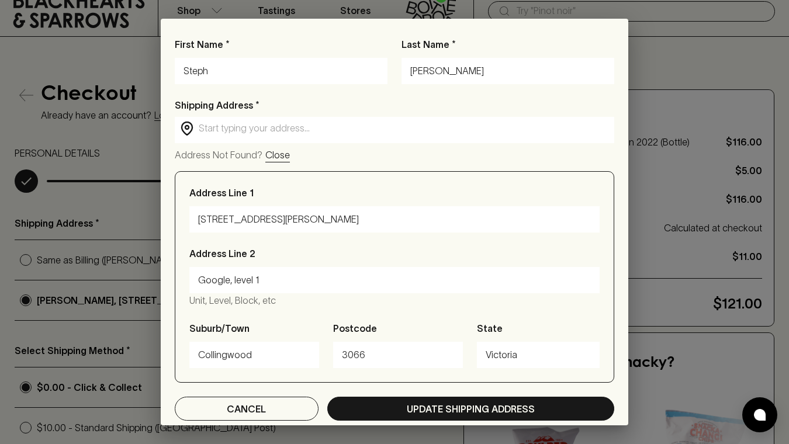
click at [227, 280] on input "Google, level 1" at bounding box center [394, 280] width 393 height 19
click at [299, 283] on input "Google [GEOGRAPHIC_DATA]" at bounding box center [394, 280] width 393 height 19
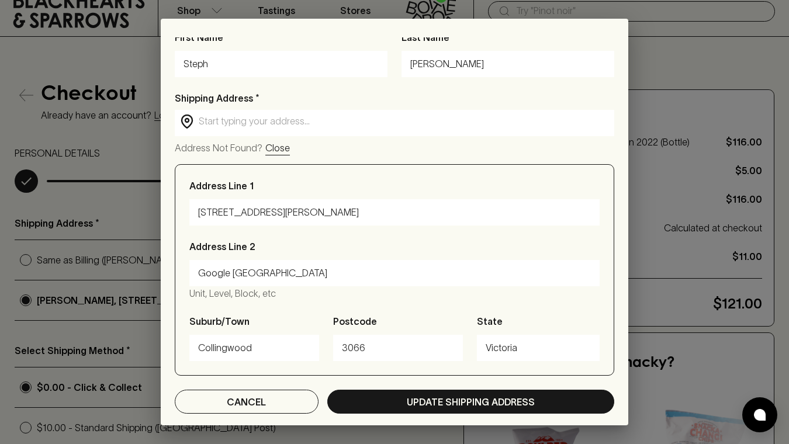
click at [337, 272] on input "Google [GEOGRAPHIC_DATA]" at bounding box center [394, 273] width 393 height 19
click at [280, 278] on input "Google Melbournem level 1" at bounding box center [394, 273] width 393 height 19
click at [329, 275] on input "Google [GEOGRAPHIC_DATA], level 1" at bounding box center [394, 273] width 393 height 19
drag, startPoint x: 323, startPoint y: 275, endPoint x: 275, endPoint y: 271, distance: 47.6
click at [275, 271] on input "Google [GEOGRAPHIC_DATA], level 1" at bounding box center [394, 273] width 393 height 19
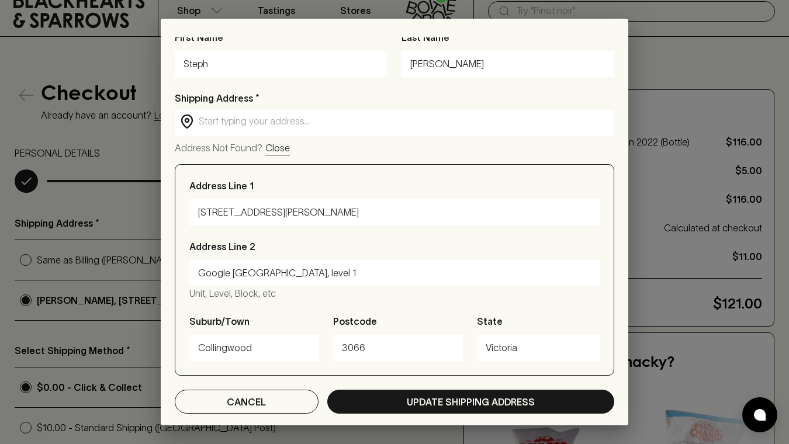
type input "Google [GEOGRAPHIC_DATA]"
click at [266, 348] on input "Collingwood" at bounding box center [254, 348] width 112 height 19
type input "m"
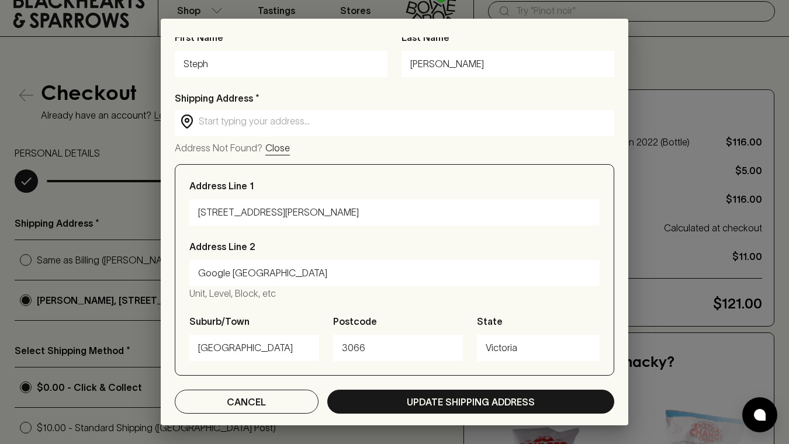
type input "[GEOGRAPHIC_DATA]"
click at [382, 343] on input "3066" at bounding box center [398, 348] width 112 height 19
type input "3000"
click at [363, 247] on div "Address Line [GEOGRAPHIC_DATA], etc" at bounding box center [394, 270] width 410 height 61
click at [313, 281] on input "Google [GEOGRAPHIC_DATA]" at bounding box center [394, 273] width 393 height 19
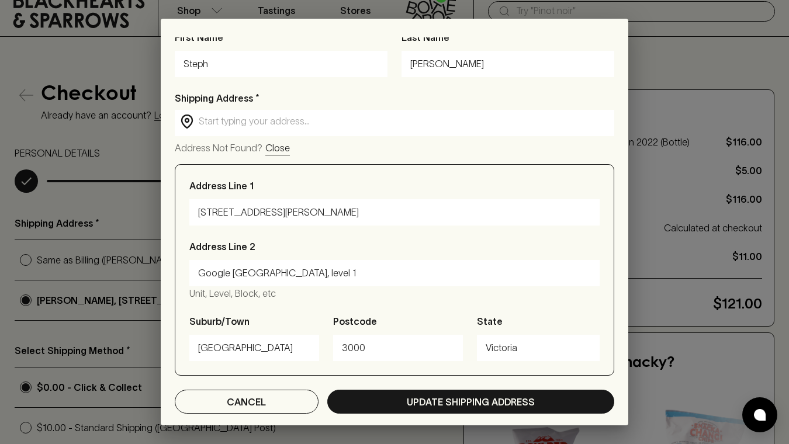
drag, startPoint x: 274, startPoint y: 275, endPoint x: 326, endPoint y: 269, distance: 52.3
click at [327, 270] on input "Google [GEOGRAPHIC_DATA], level 1" at bounding box center [394, 273] width 393 height 19
type input "Google [GEOGRAPHIC_DATA]"
click at [326, 269] on input "Google [GEOGRAPHIC_DATA]" at bounding box center [394, 273] width 393 height 19
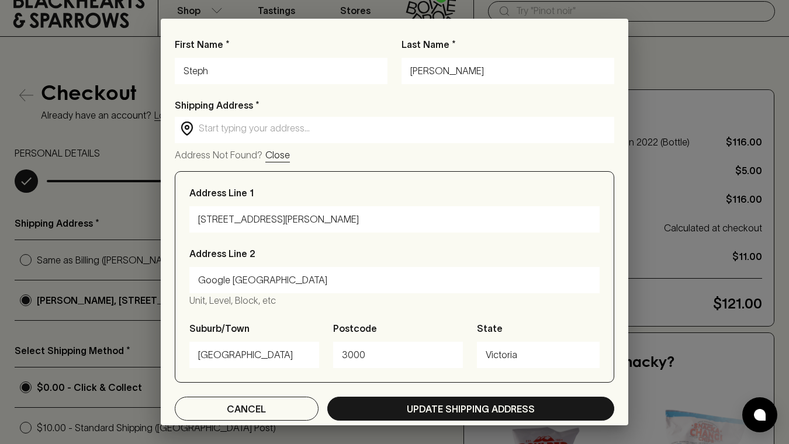
click at [242, 70] on input "Steph" at bounding box center [280, 71] width 195 height 19
type input "M"
type input "[PERSON_NAME]"
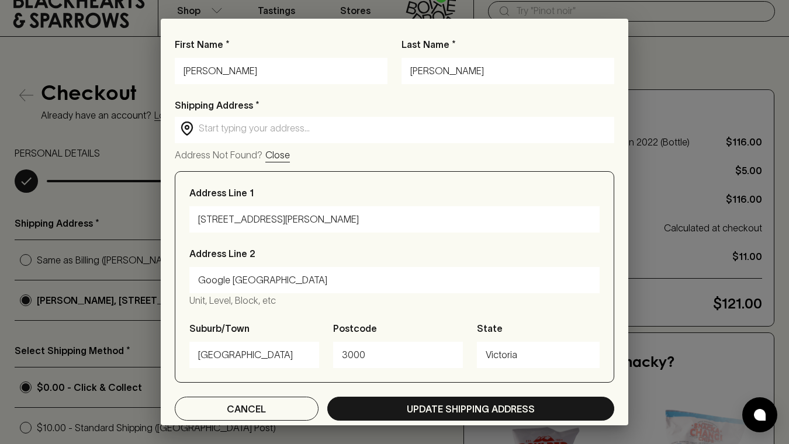
click at [436, 64] on input "[PERSON_NAME]" at bounding box center [507, 71] width 195 height 19
click at [455, 75] on input "Mig" at bounding box center [507, 71] width 195 height 19
type input "M"
paste input "[PERSON_NAME]"
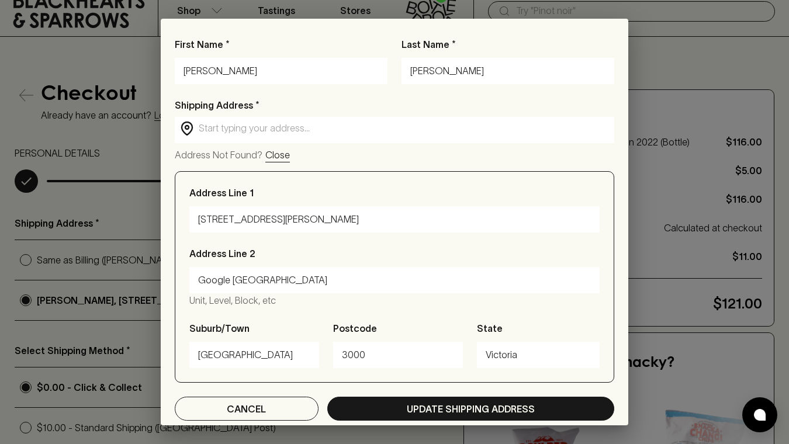
click at [441, 71] on input "[PERSON_NAME]" at bounding box center [507, 71] width 195 height 19
type input "[PERSON_NAME]"
click at [388, 126] on input "text" at bounding box center [404, 128] width 410 height 13
click at [381, 128] on input "text" at bounding box center [404, 128] width 410 height 13
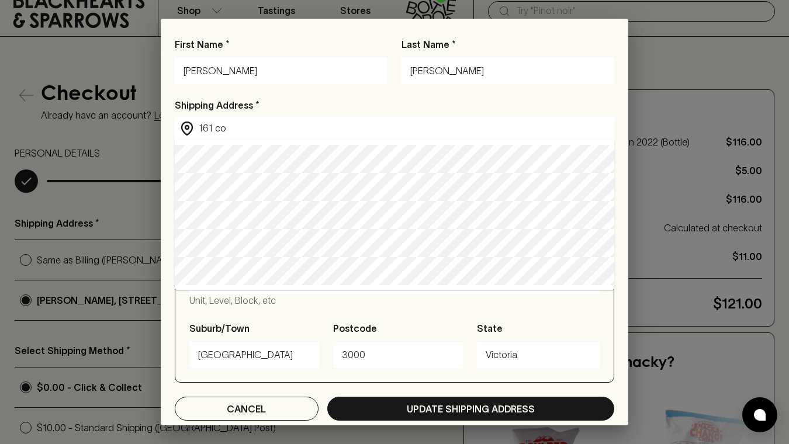
type input "[STREET_ADDRESS][PERSON_NAME]"
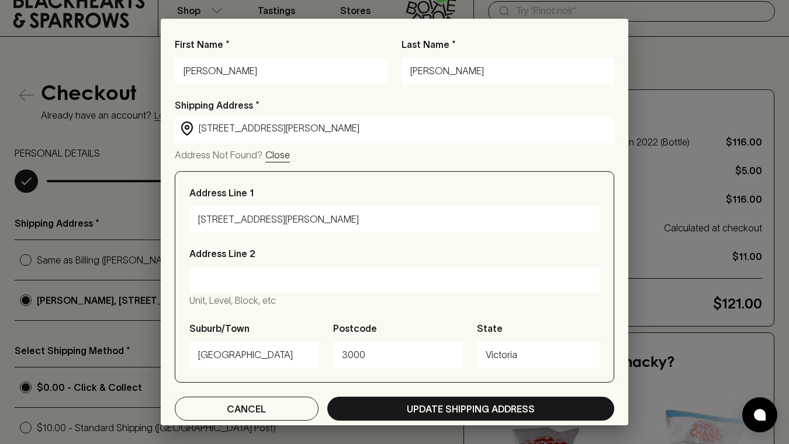
type input "[STREET_ADDRESS][PERSON_NAME]"
click at [281, 275] on input "Address Line 2" at bounding box center [394, 280] width 393 height 19
type input "C"
type input "Google [GEOGRAPHIC_DATA]"
click at [312, 304] on div "Address Line [GEOGRAPHIC_DATA], etc" at bounding box center [394, 277] width 410 height 61
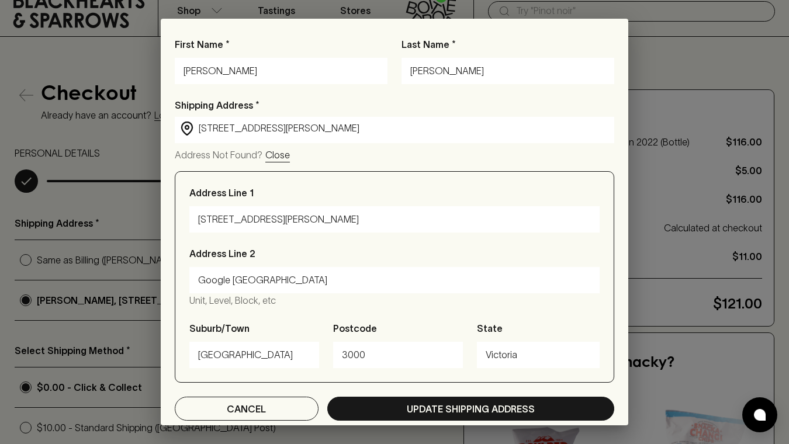
scroll to position [7, 0]
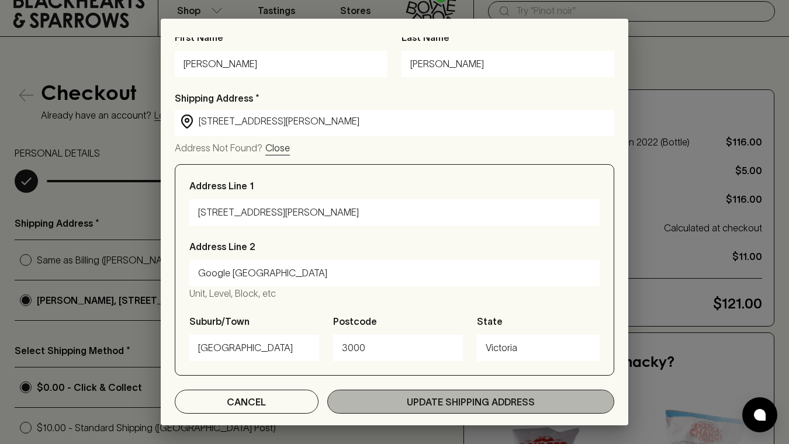
click at [410, 401] on p "Update Shipping Address" at bounding box center [471, 402] width 128 height 14
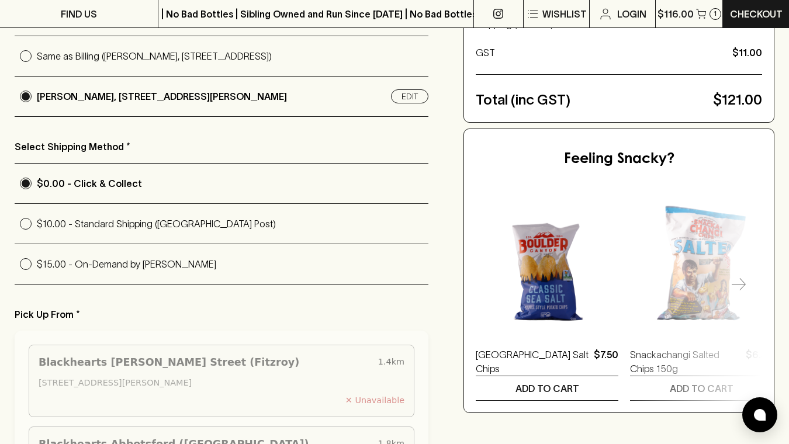
scroll to position [414, 0]
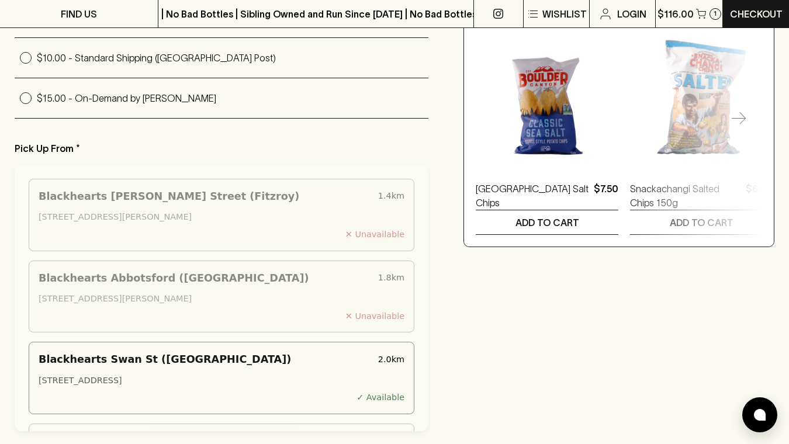
click at [200, 99] on p "$15.00 - On-Demand by [PERSON_NAME]" at bounding box center [233, 98] width 392 height 14
click at [37, 99] on input "$15.00 - On-Demand by [PERSON_NAME]" at bounding box center [26, 98] width 22 height 22
radio input "true"
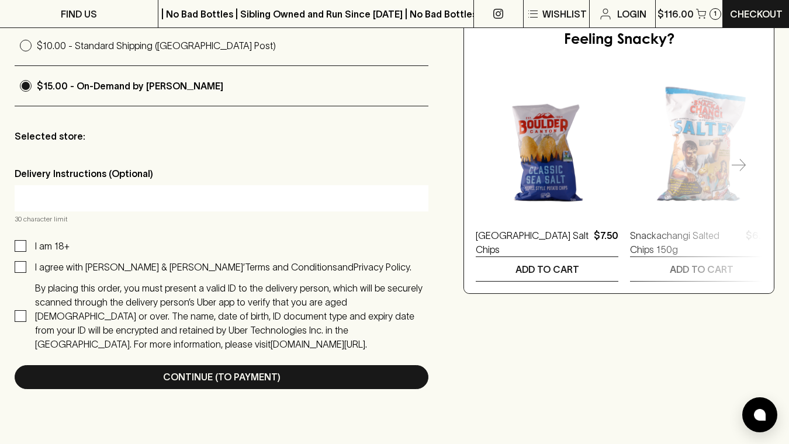
scroll to position [432, 0]
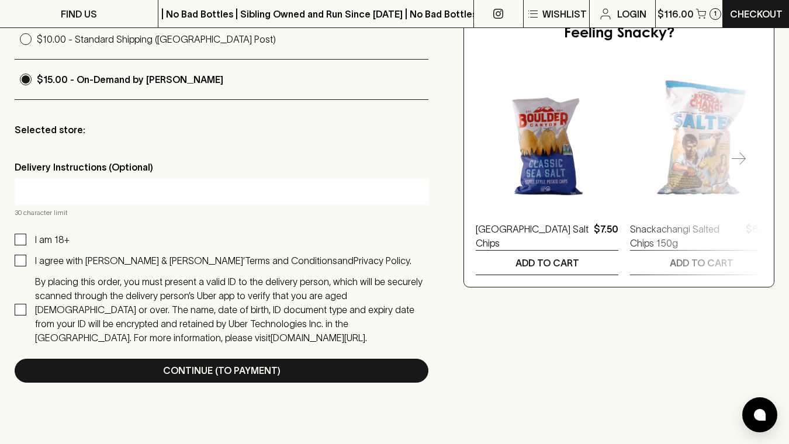
click at [167, 189] on input "text" at bounding box center [221, 191] width 396 height 19
type input "G"
type input "Deliver to Google level 1"
click at [55, 260] on p "I agree with [PERSON_NAME] & [PERSON_NAME]’" at bounding box center [140, 260] width 210 height 11
click at [26, 260] on input "I agree with [PERSON_NAME] & [PERSON_NAME]’ Terms and Conditions and Privacy Po…" at bounding box center [21, 261] width 12 height 12
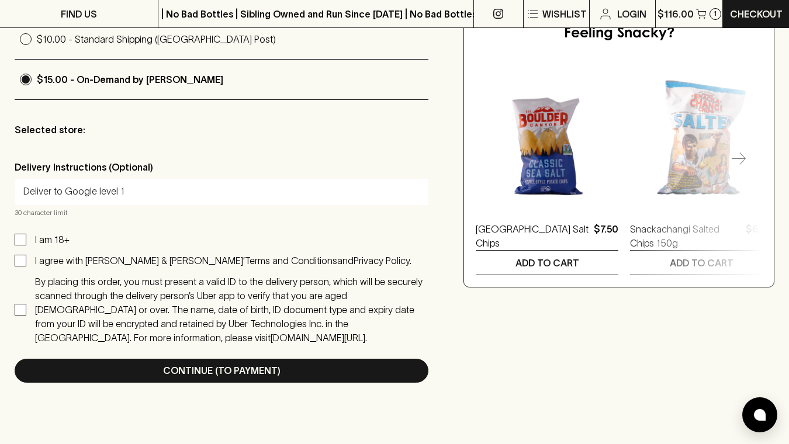
checkbox input "true"
click at [41, 241] on p "I am 18+" at bounding box center [52, 240] width 34 height 14
click at [26, 241] on input "I am 18+" at bounding box center [21, 240] width 12 height 12
checkbox input "true"
click at [24, 304] on input "By placing this order, you must present a valid ID to the delivery person, whic…" at bounding box center [21, 310] width 12 height 12
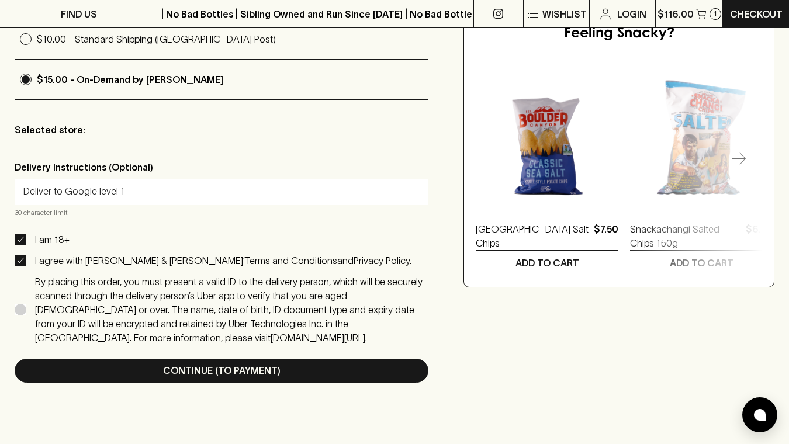
checkbox input "true"
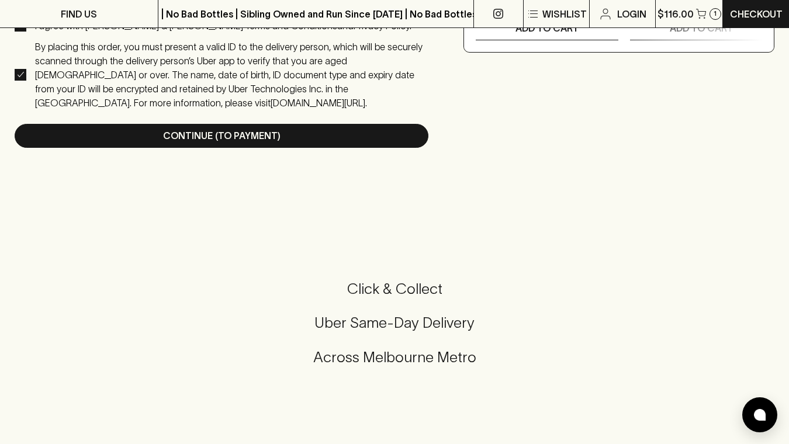
scroll to position [661, 0]
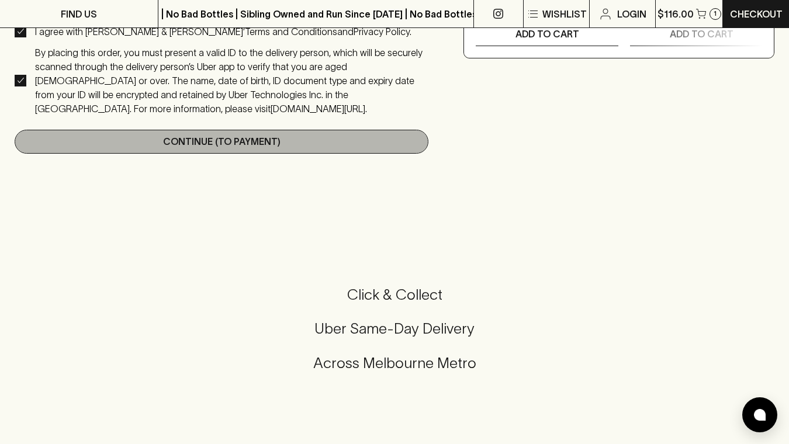
click at [203, 134] on p "Continue (To Payment)" at bounding box center [221, 141] width 117 height 14
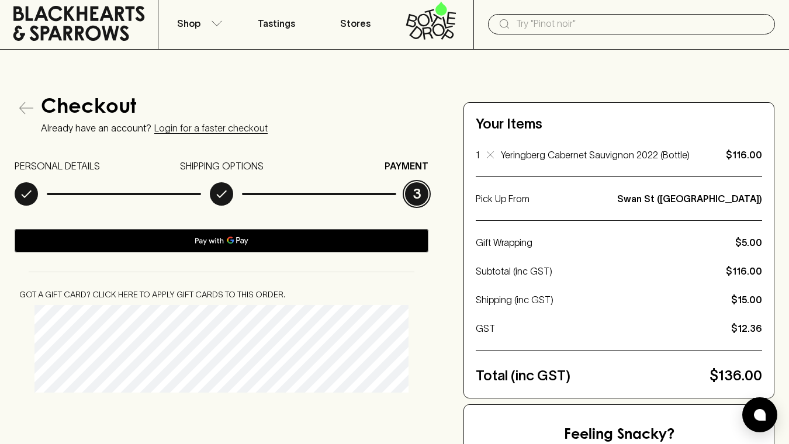
scroll to position [20, 0]
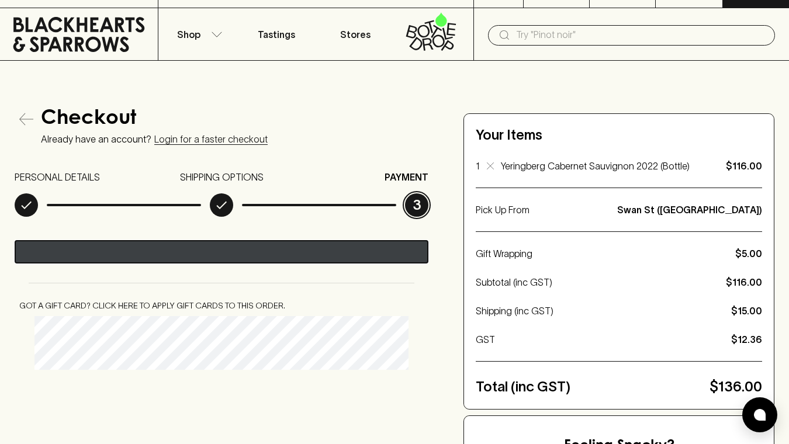
click at [225, 252] on div "Pay with GPay" at bounding box center [222, 252] width 414 height 10
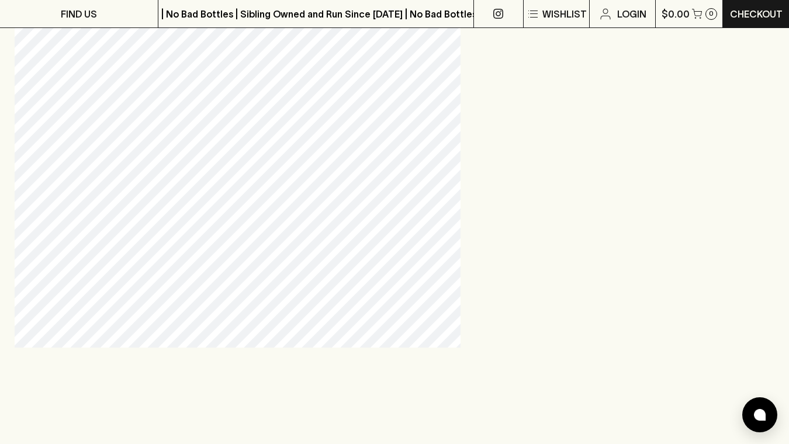
scroll to position [828, 0]
